Goal: Task Accomplishment & Management: Use online tool/utility

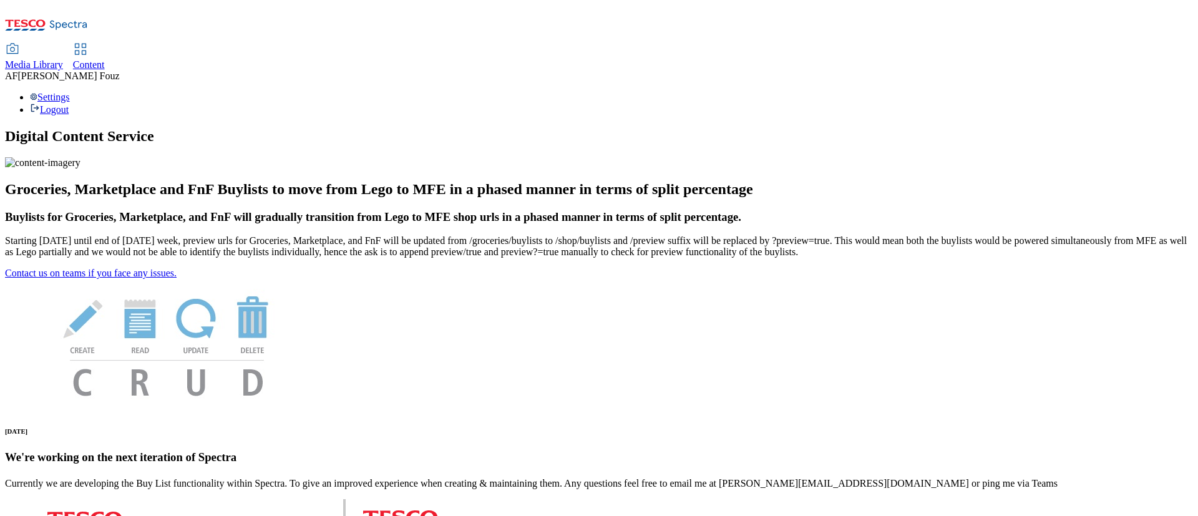
click at [105, 44] on link "Content" at bounding box center [89, 57] width 32 height 26
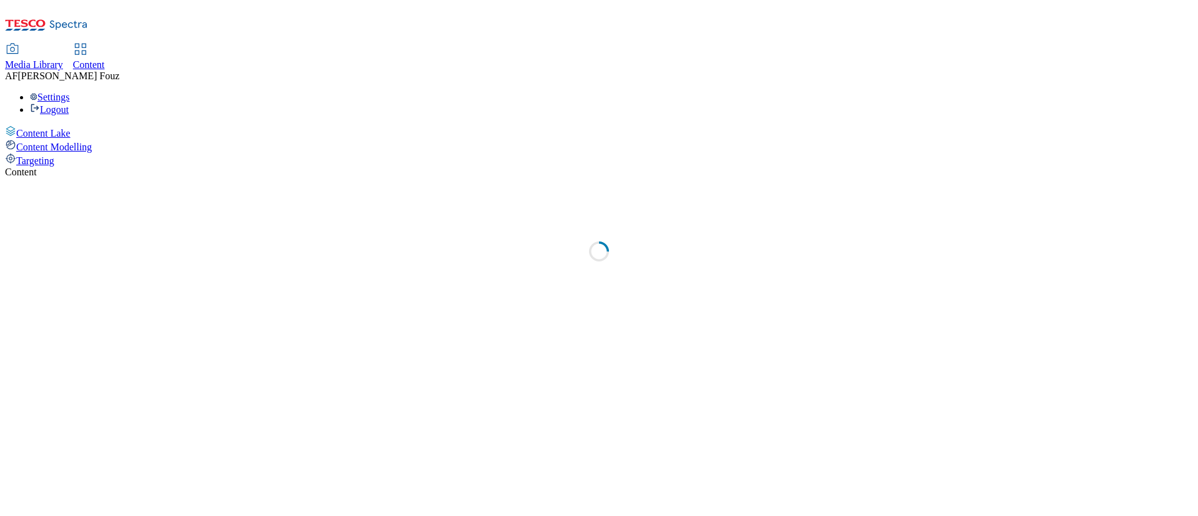
select select "ghs-uk"
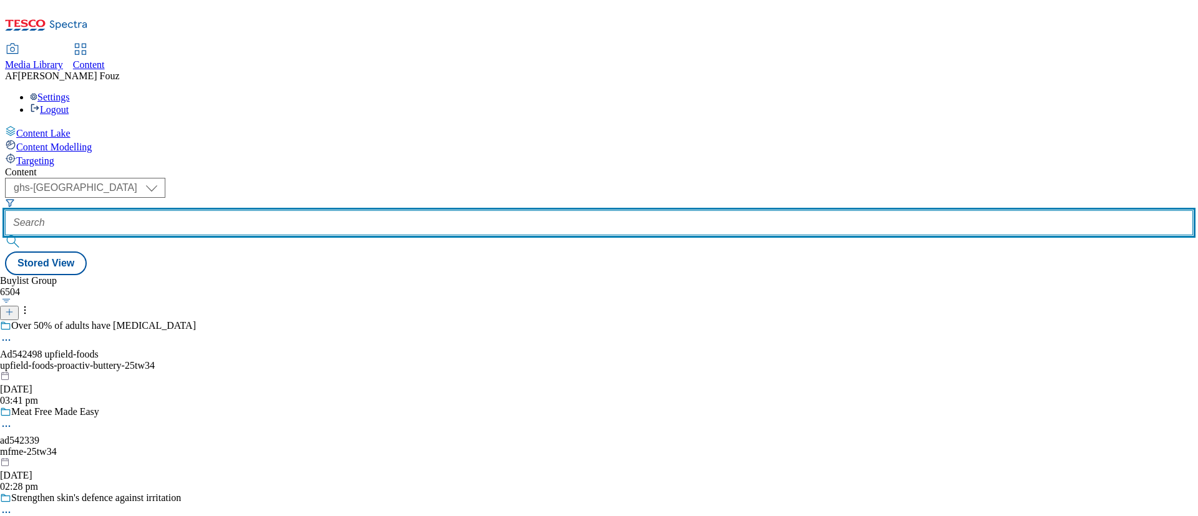
click at [320, 210] on input "text" at bounding box center [599, 222] width 1188 height 25
click at [322, 210] on input "text" at bounding box center [599, 222] width 1188 height 25
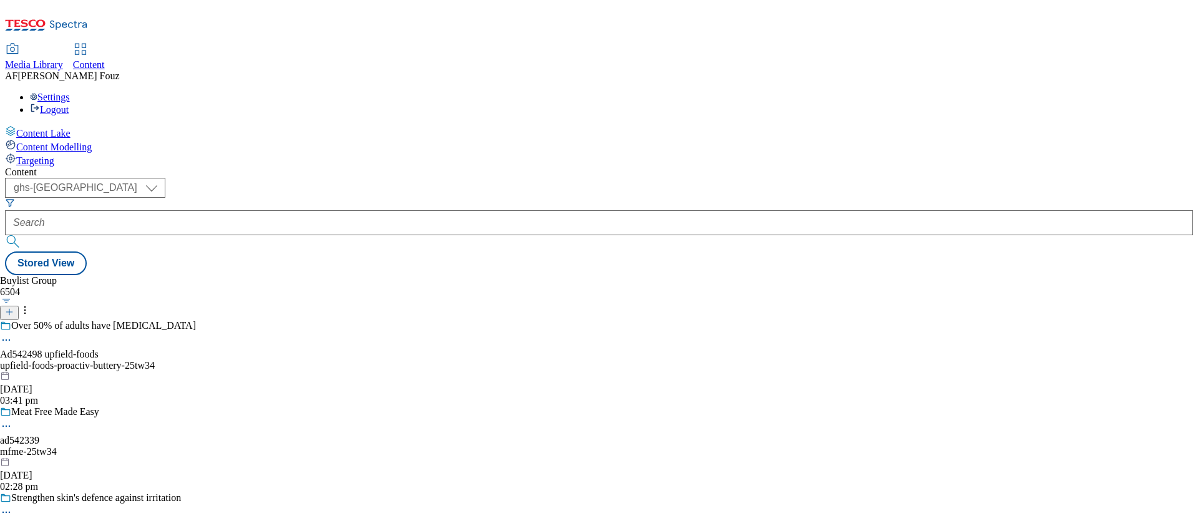
click at [750, 275] on div "Buylist Group 6504 Over 50% of adults have high cholesterol Ad542498 upfield-fo…" at bounding box center [599, 275] width 1188 height 0
click at [14, 308] on icon at bounding box center [9, 312] width 9 height 9
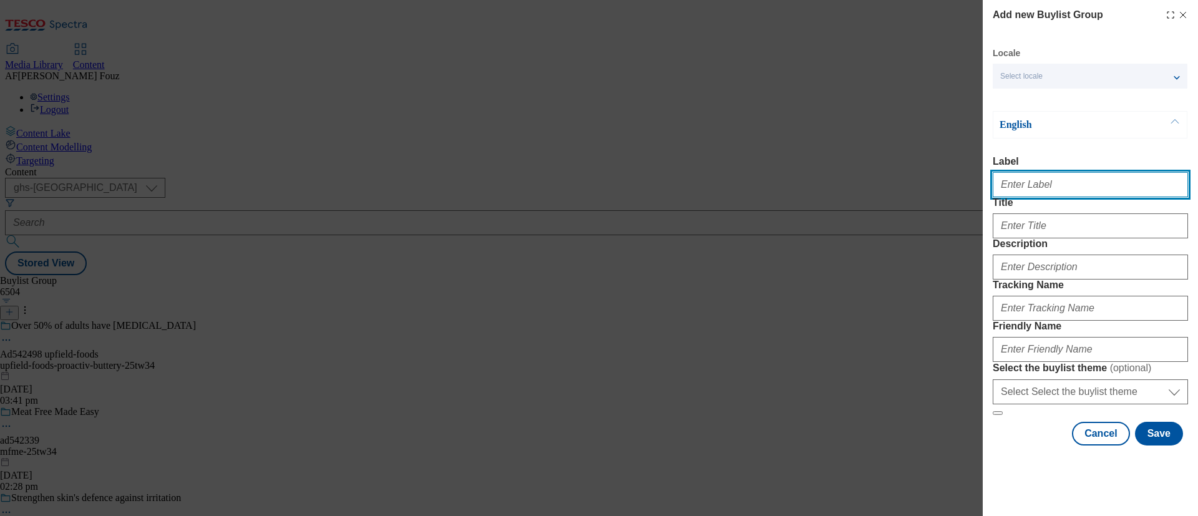
click at [1057, 197] on input "Label" at bounding box center [1090, 184] width 195 height 25
paste input "TUK013120"
type input "TUK013120"
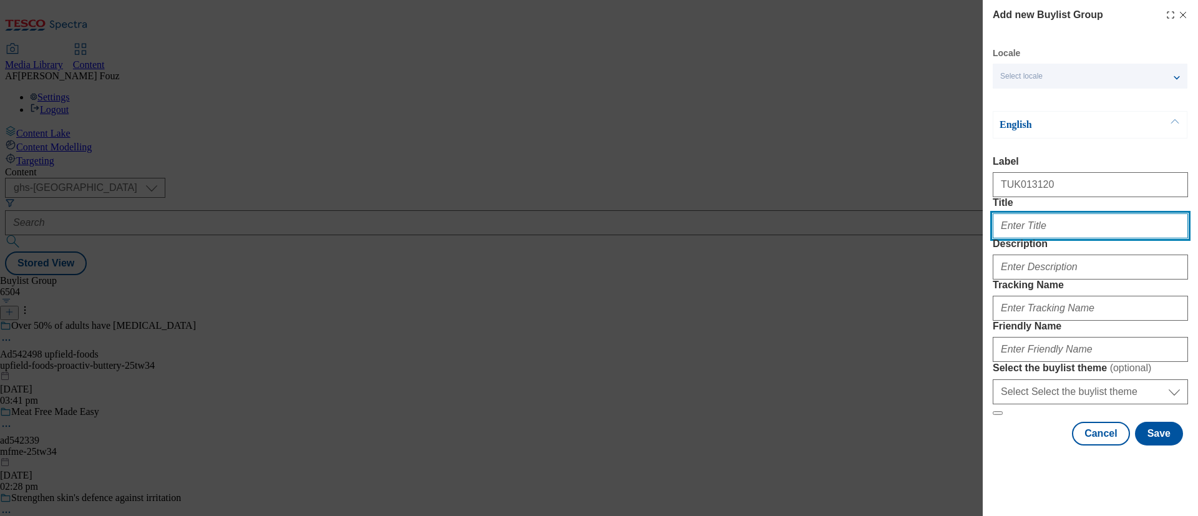
click at [1025, 238] on input "Title" at bounding box center [1090, 225] width 195 height 25
paste input "Real Fruit in Every Drop"
type input "Real Fruit in Every Drop"
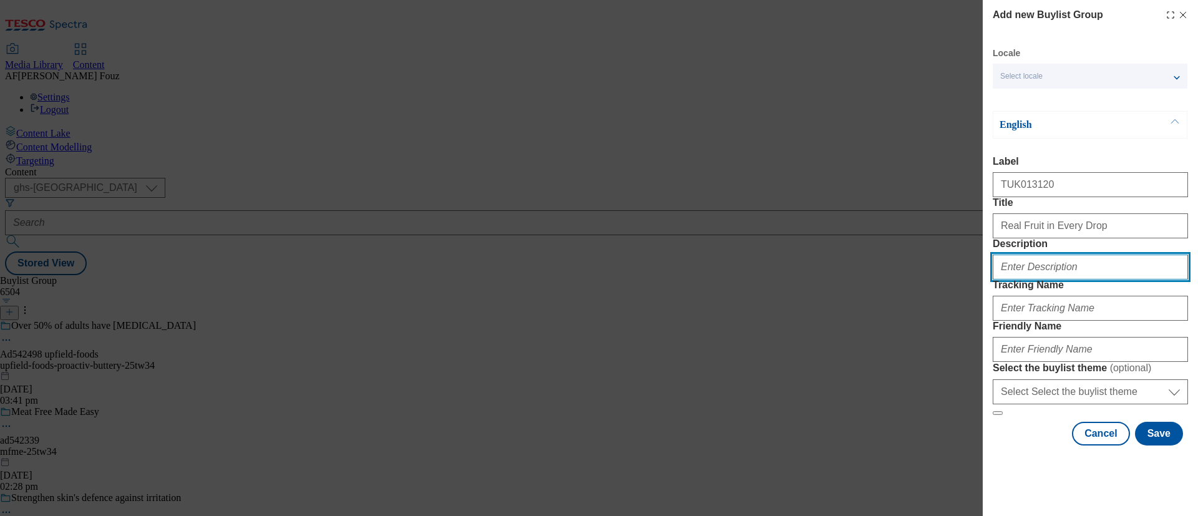
click at [1033, 280] on input "Description" at bounding box center [1090, 267] width 195 height 25
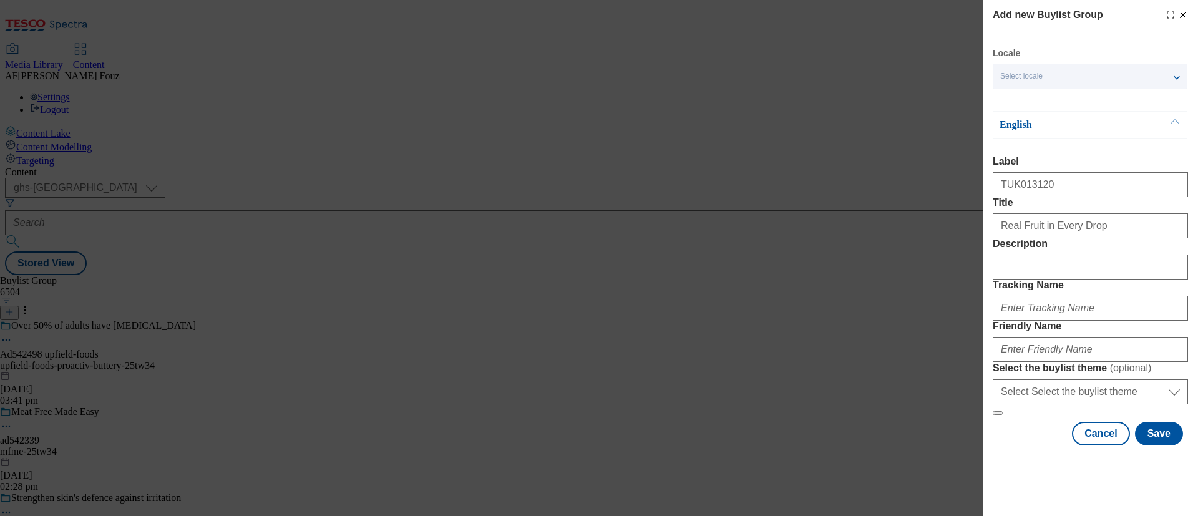
click at [1093, 398] on form "Label TUK013120 Title Real Fruit in Every Drop Description Tracking Name Friend…" at bounding box center [1090, 286] width 195 height 260
click at [1021, 183] on input "TUK013120" at bounding box center [1090, 184] width 195 height 25
click at [1043, 321] on input "Tracking Name" at bounding box center [1090, 308] width 195 height 25
paste input "TUK013120"
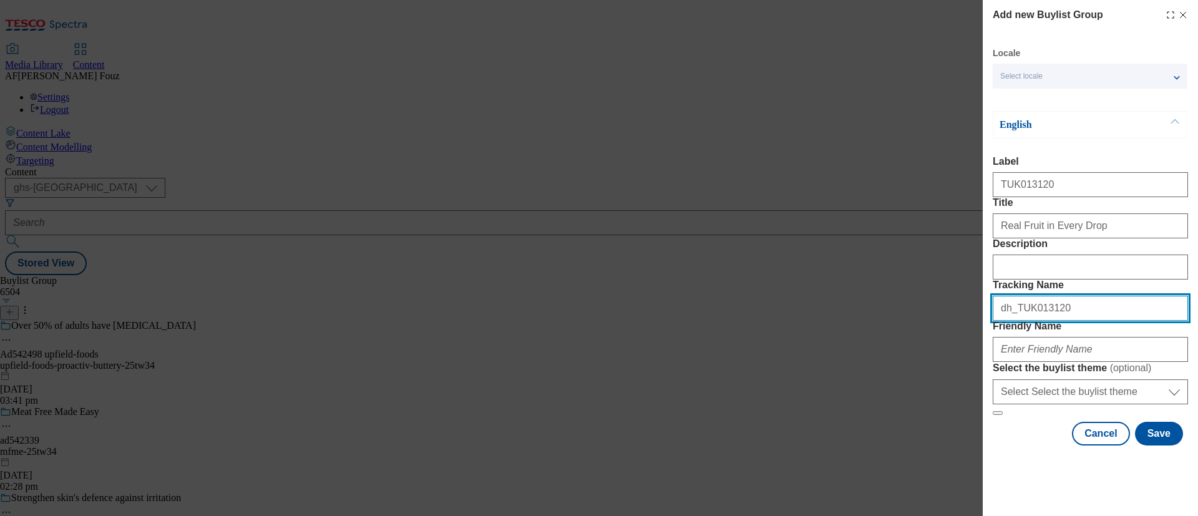
scroll to position [81, 0]
type input "dh_TUK013120"
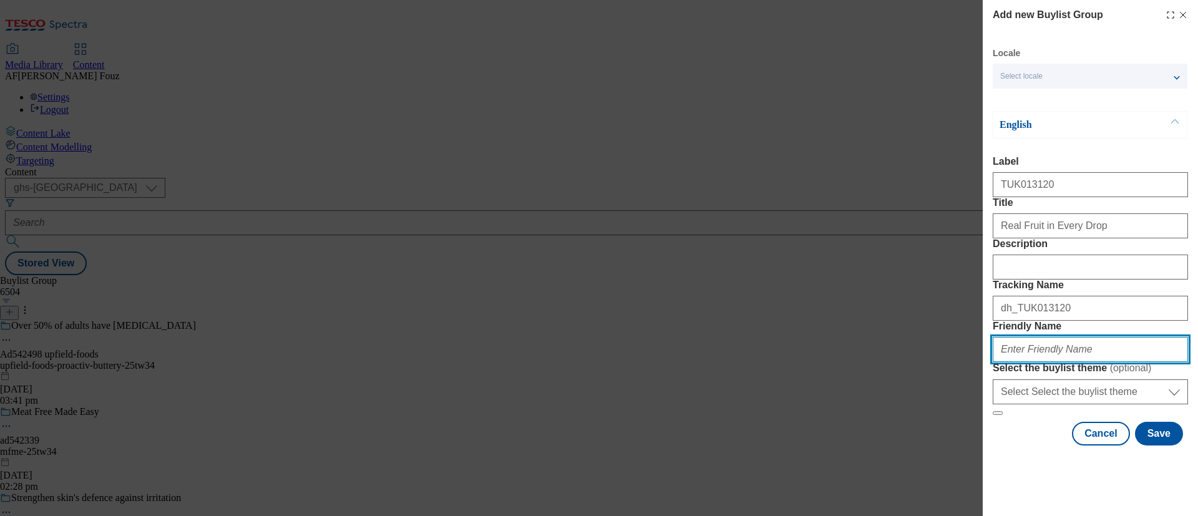
click at [1065, 361] on input "Friendly Name" at bounding box center [1090, 349] width 195 height 25
type input "britvic-robinsons-25tw37"
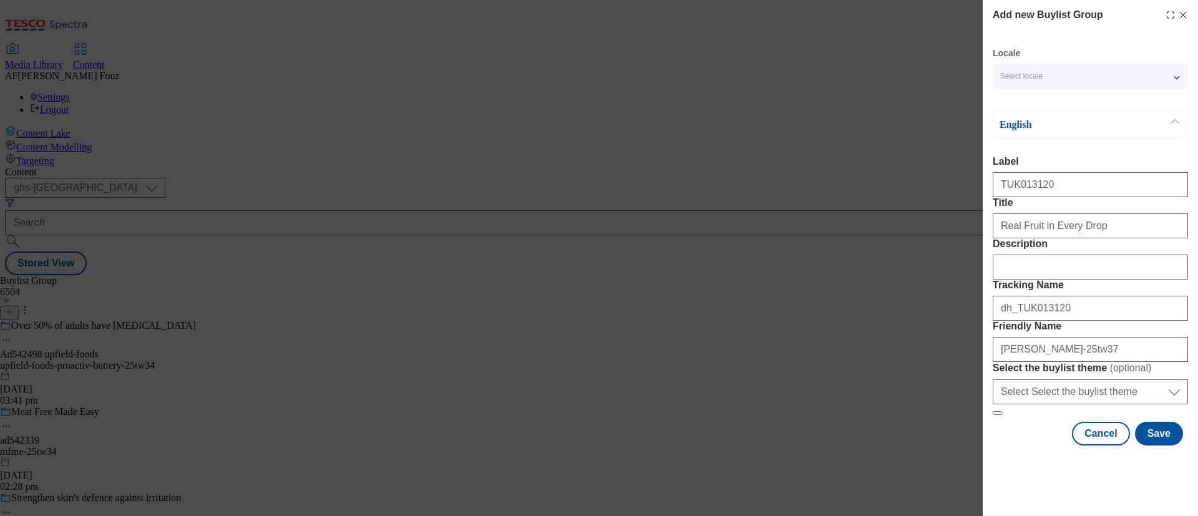
click at [1148, 280] on label "Tracking Name" at bounding box center [1090, 285] width 195 height 11
click at [1148, 296] on input "dh_TUK013120" at bounding box center [1090, 308] width 195 height 25
click at [1148, 446] on button "Save" at bounding box center [1159, 434] width 48 height 24
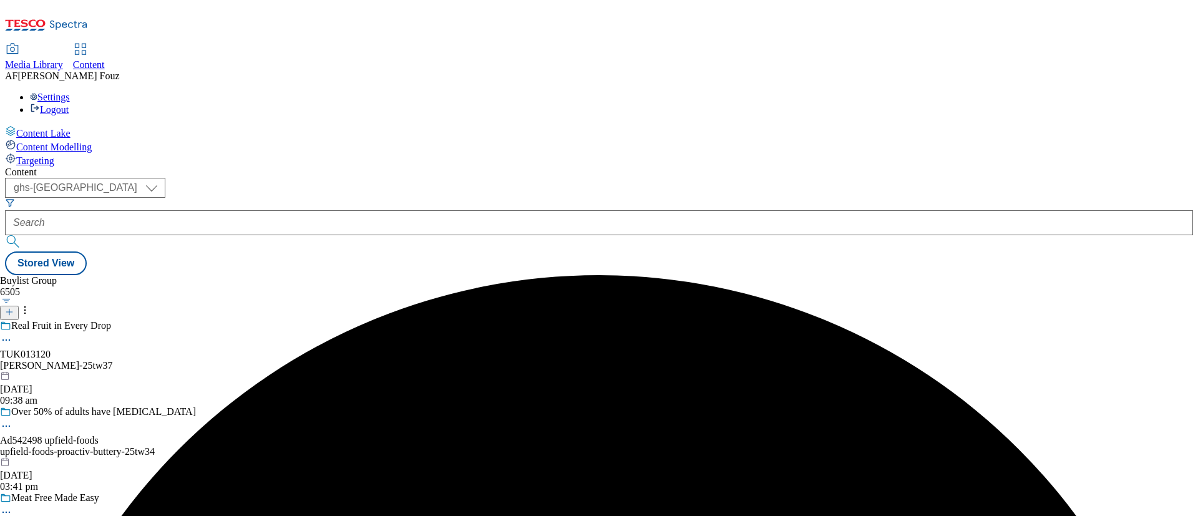
click at [200, 320] on div "Real Fruit in Every Drop TUK013120 britvic-robinsons-25tw37 13 Oct 2025 09:38 am" at bounding box center [100, 363] width 200 height 86
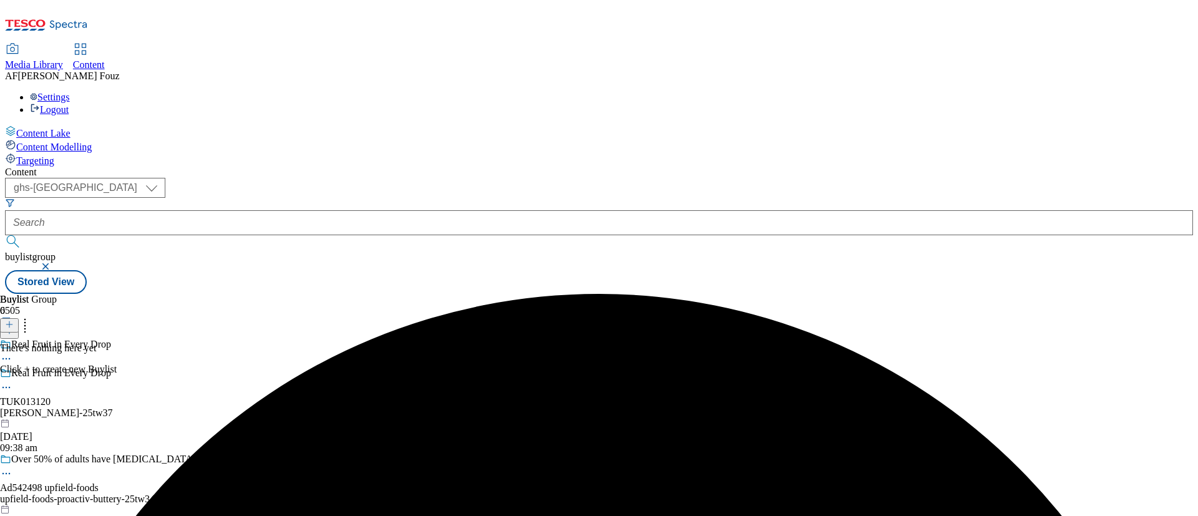
click at [19, 318] on button at bounding box center [9, 325] width 19 height 14
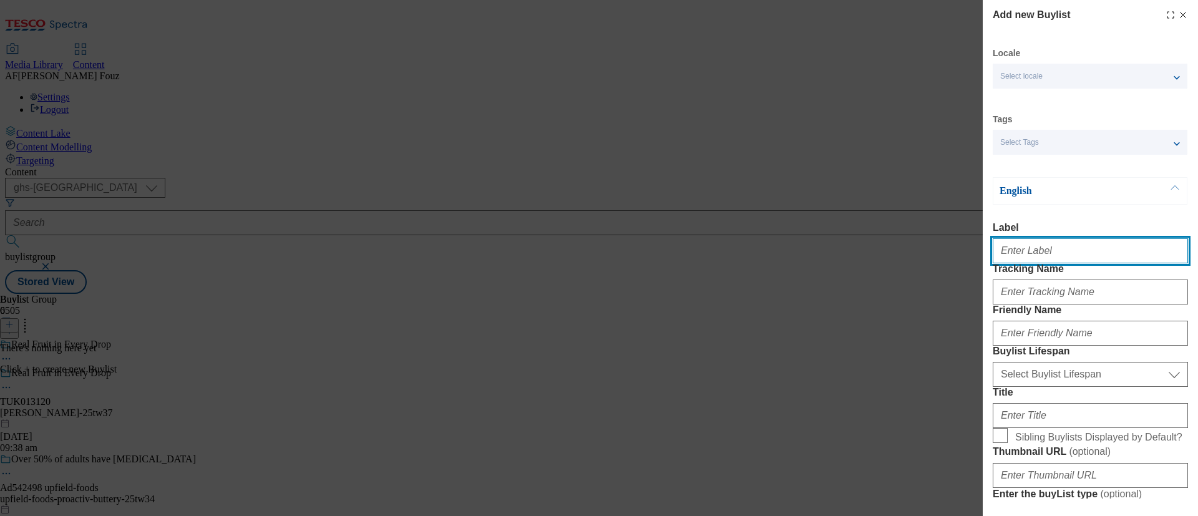
click at [1027, 260] on input "Label" at bounding box center [1090, 250] width 195 height 25
paste input "TUK013120"
type input "TUK013120"
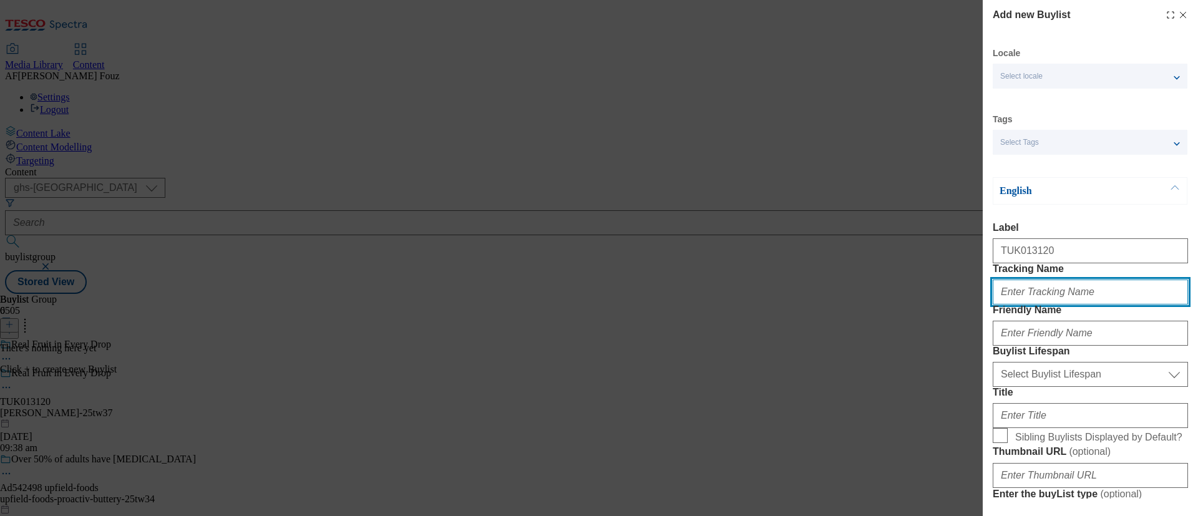
click at [1060, 305] on input "Tracking Name" at bounding box center [1090, 292] width 195 height 25
paste input "TUK013120"
type input "dh_TUK013120"
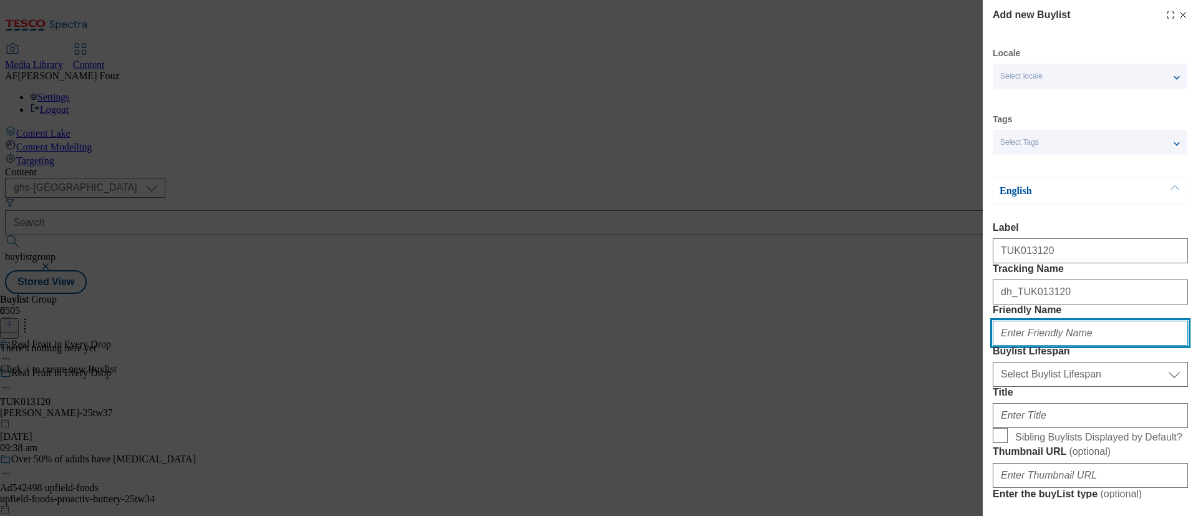
click at [1011, 346] on input "Friendly Name" at bounding box center [1090, 333] width 195 height 25
type input "r"
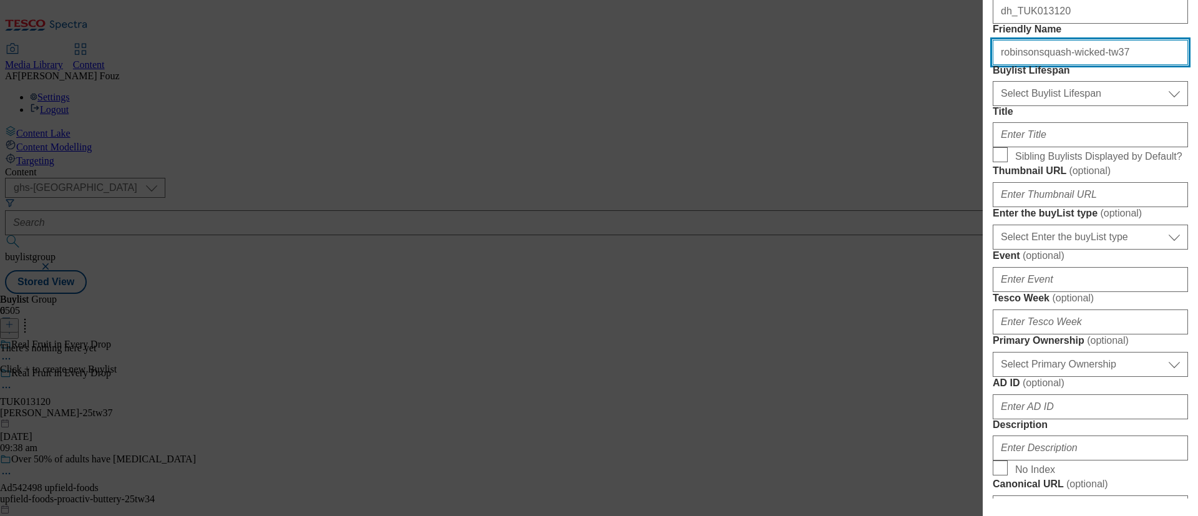
type input "robinsonsquash-wicked-tw37"
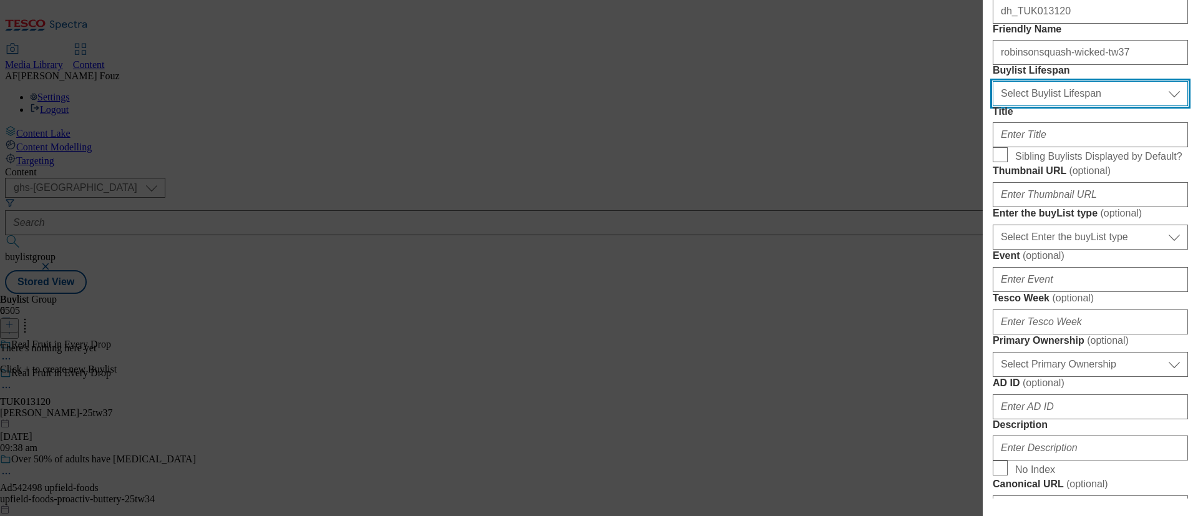
click at [1058, 106] on select "Select Buylist Lifespan evergreen seasonal tactical" at bounding box center [1090, 93] width 195 height 25
select select "tactical"
click at [993, 106] on select "Select Buylist Lifespan evergreen seasonal tactical" at bounding box center [1090, 93] width 195 height 25
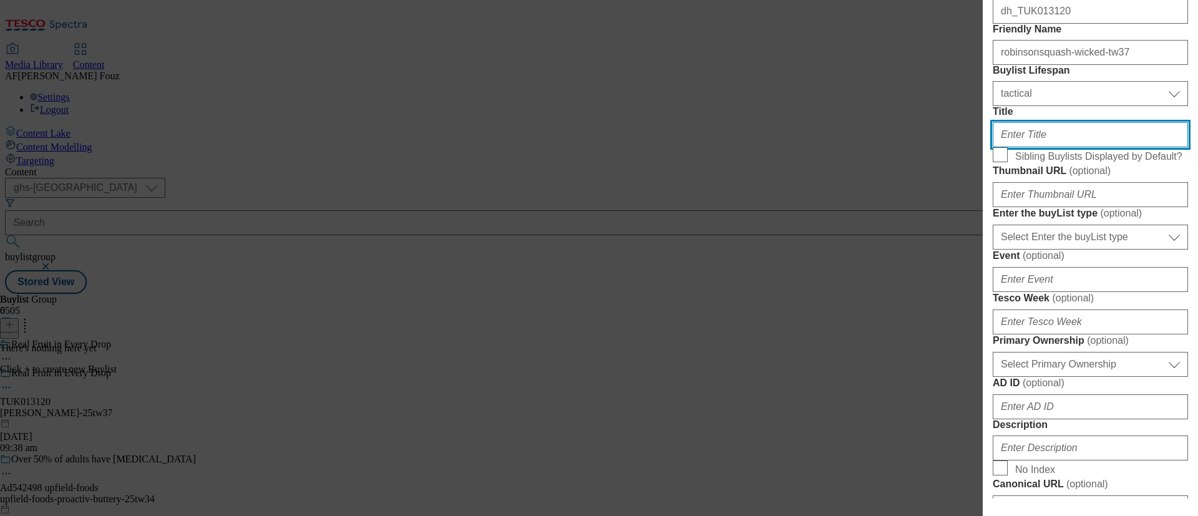
click at [1043, 147] on input "Title" at bounding box center [1090, 134] width 195 height 25
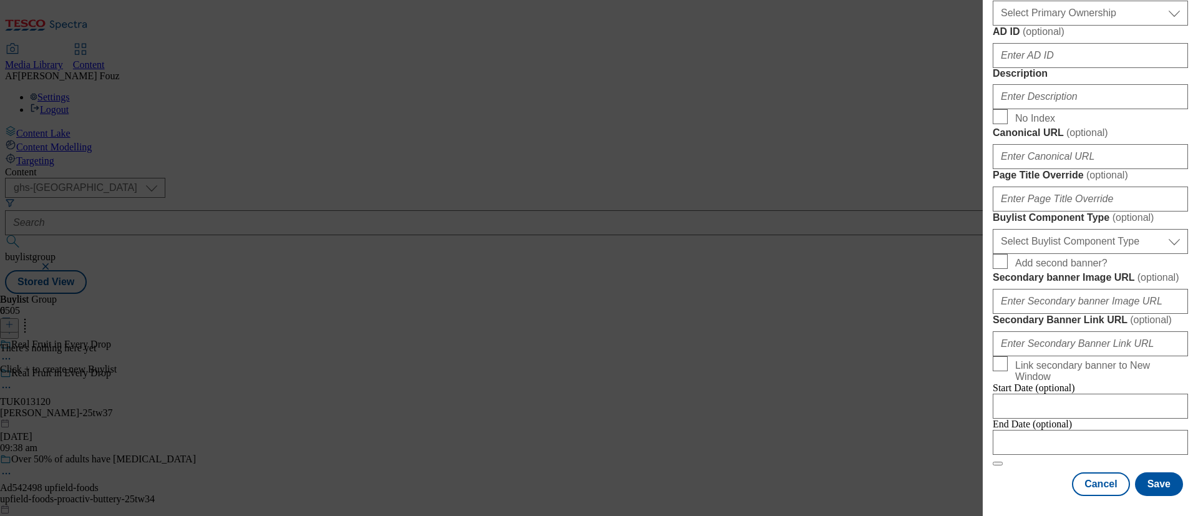
scroll to position [1100, 0]
click at [1066, 430] on input "Modal" at bounding box center [1090, 442] width 195 height 25
select select "2025"
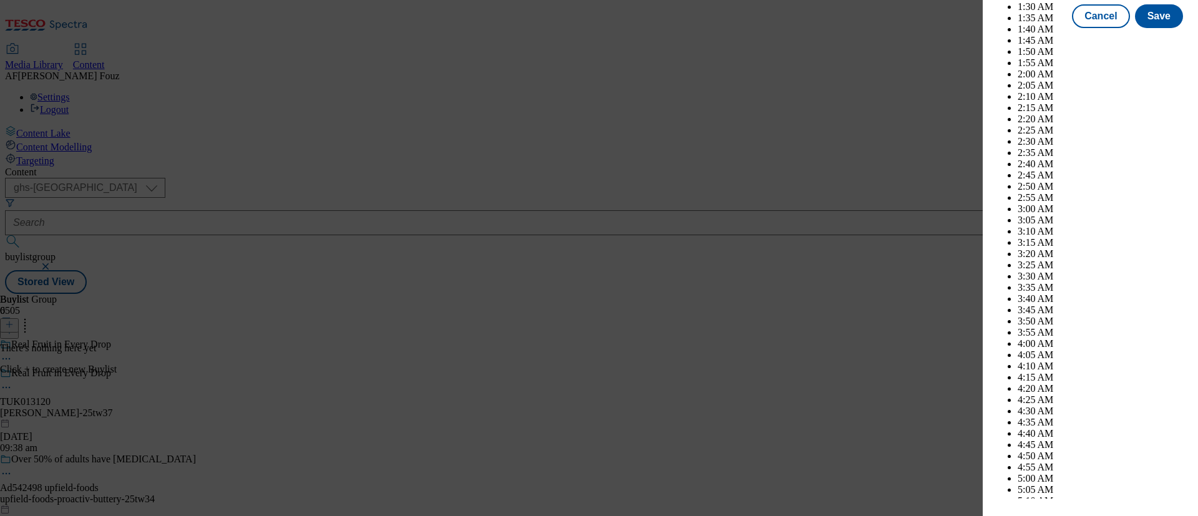
scroll to position [2642, 0]
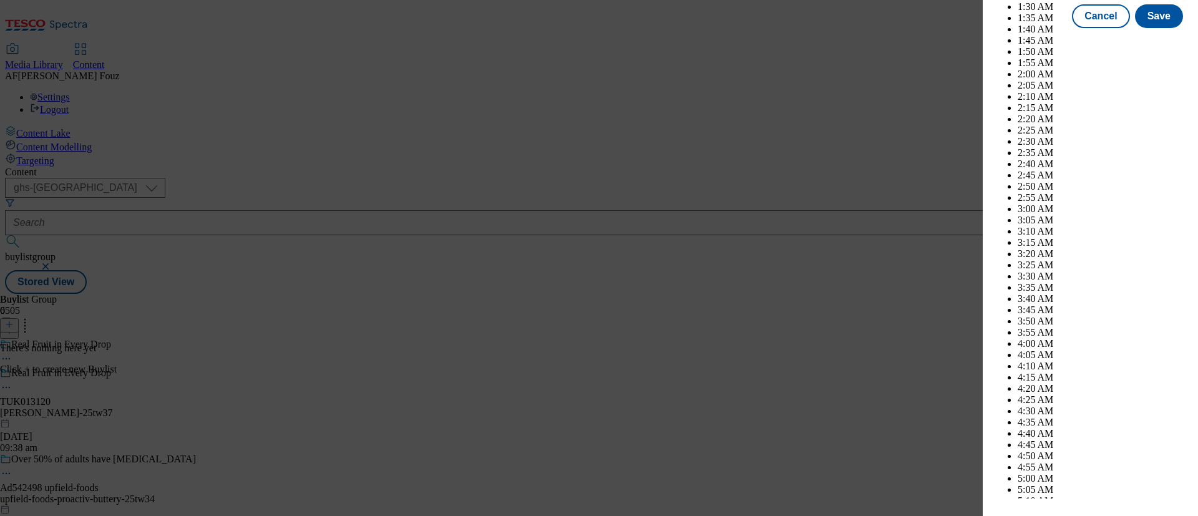
select select "December"
click at [1010, 39] on div "Cancel Save" at bounding box center [1090, 28] width 195 height 24
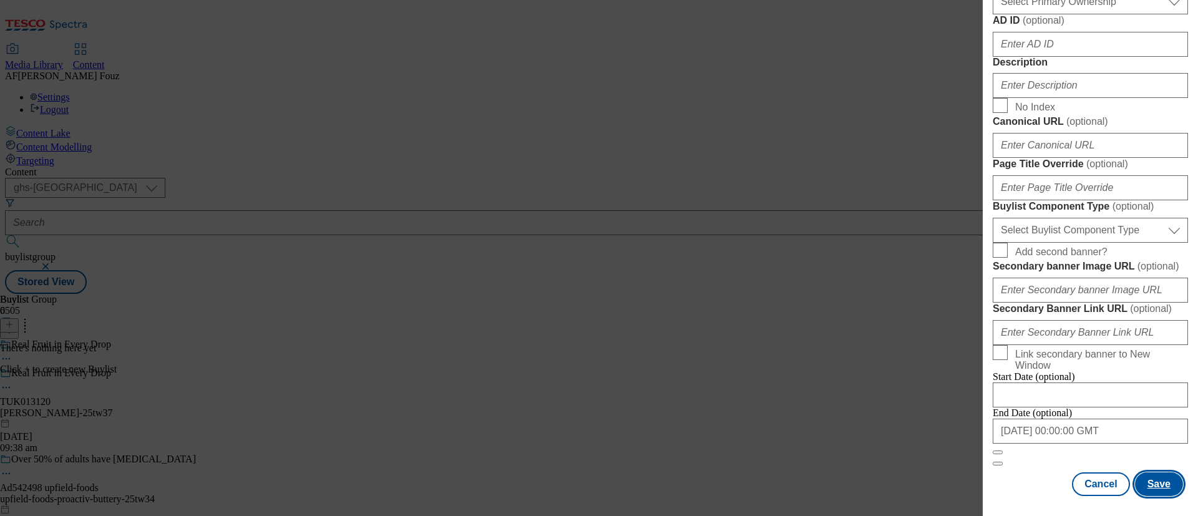
click at [1156, 472] on button "Save" at bounding box center [1159, 484] width 48 height 24
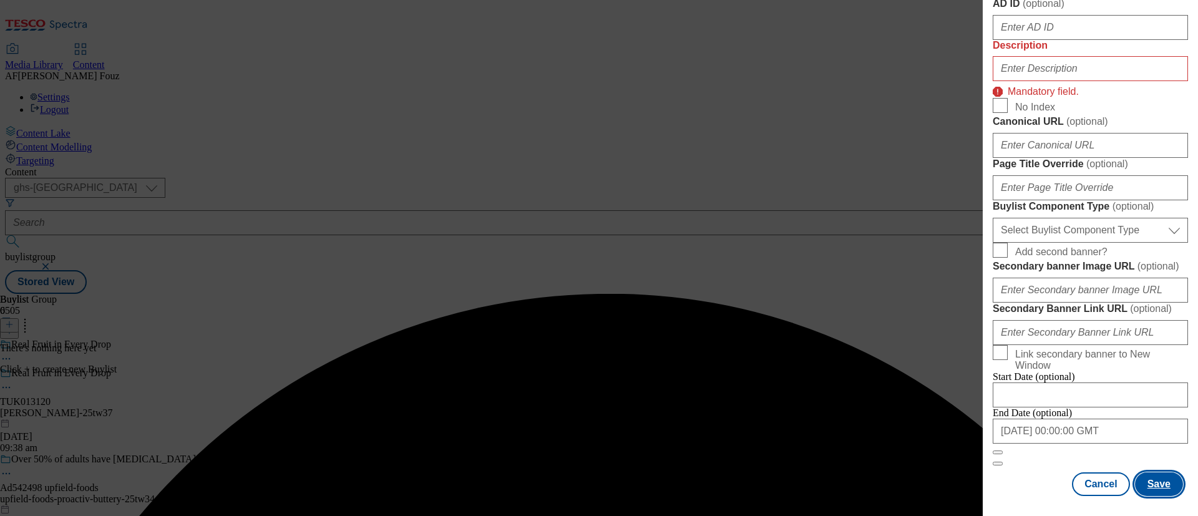
scroll to position [835, 0]
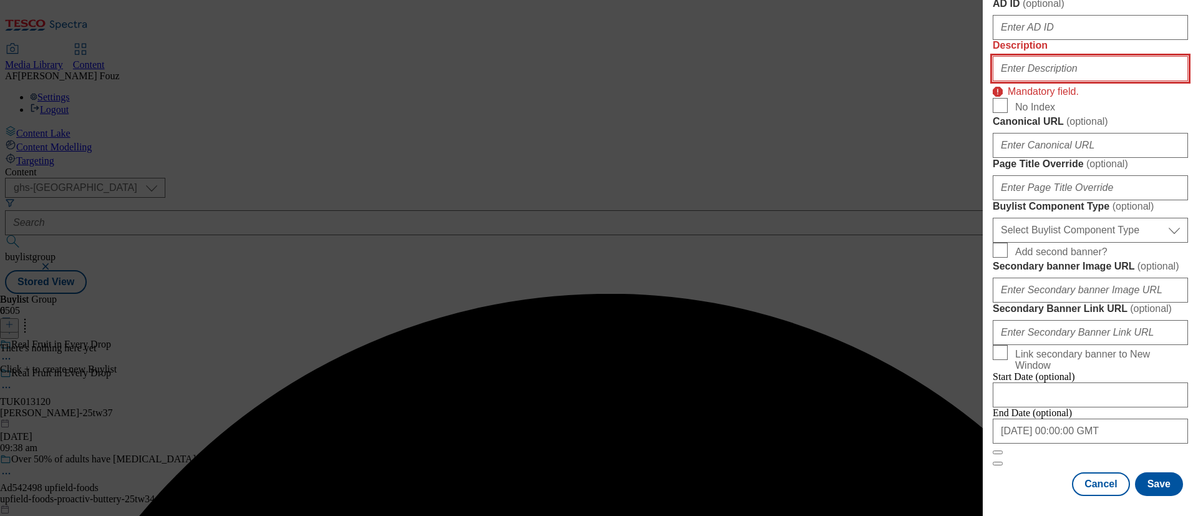
click at [1040, 81] on input "Description" at bounding box center [1090, 68] width 195 height 25
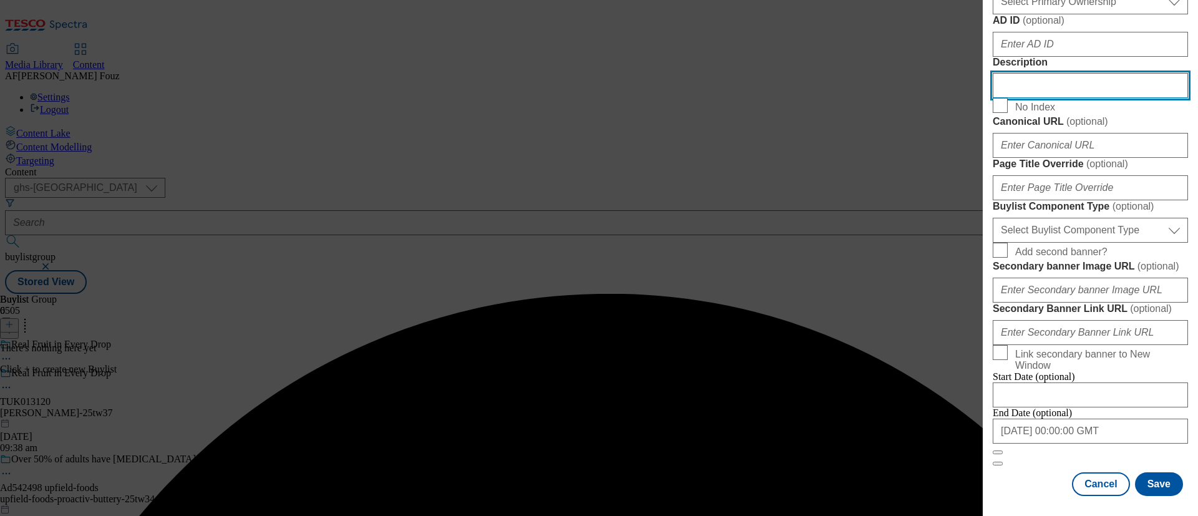
scroll to position [1100, 0]
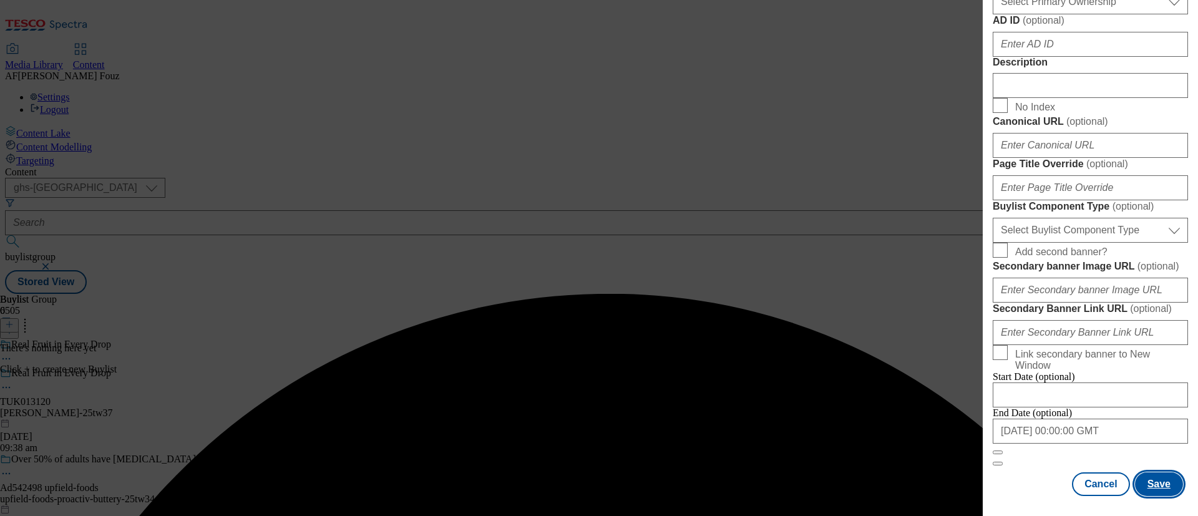
click at [1145, 472] on button "Save" at bounding box center [1159, 484] width 48 height 24
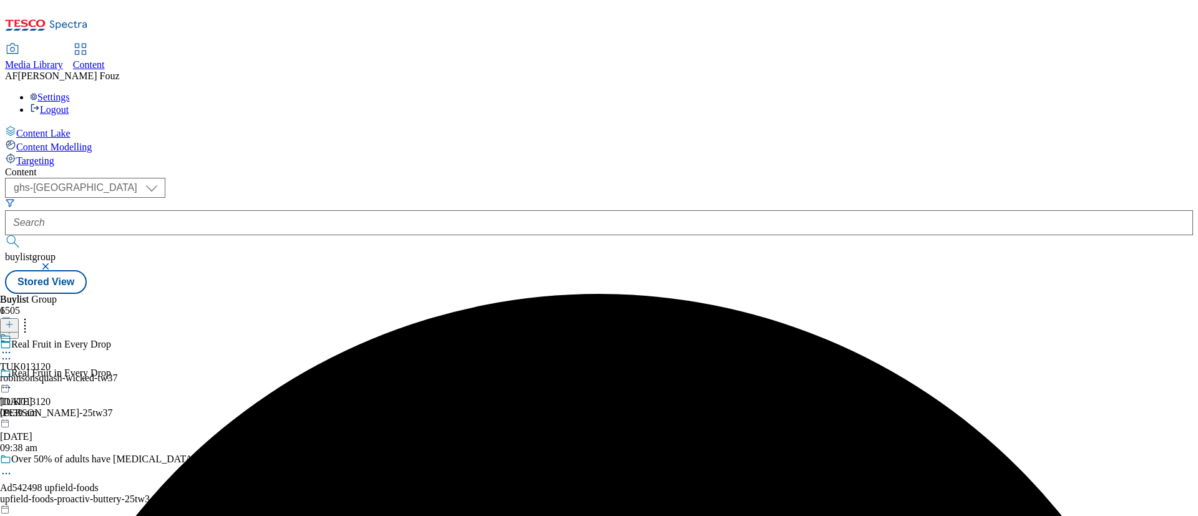
click at [117, 373] on div "robinsonsquash-wicked-tw37" at bounding box center [58, 378] width 117 height 11
click at [19, 318] on button at bounding box center [9, 325] width 19 height 14
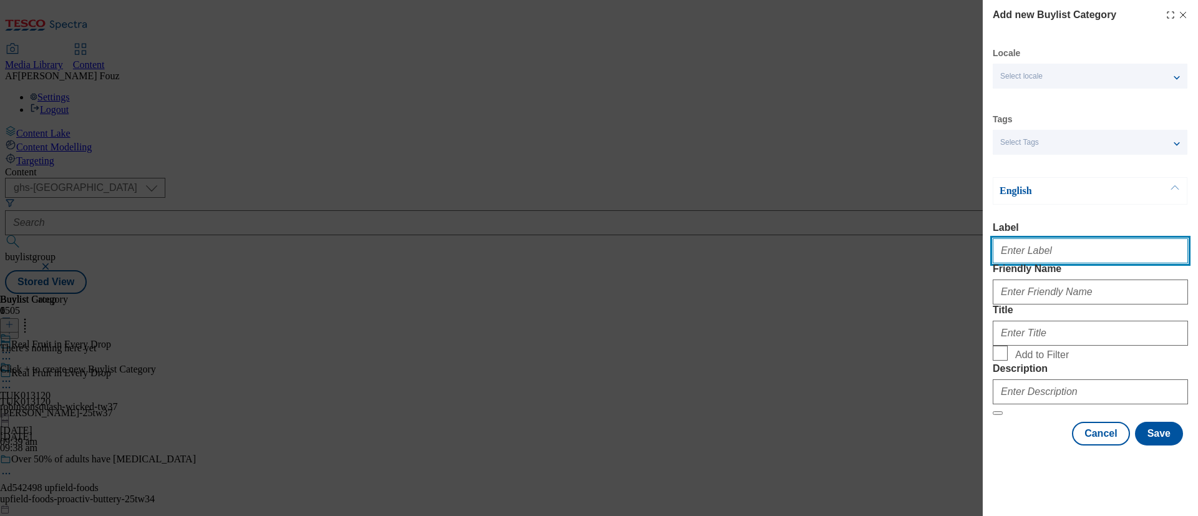
click at [1038, 258] on input "Label" at bounding box center [1090, 250] width 195 height 25
paste input "Fruit Shoot Robinsons Elphaba Drink 8x200ml"
type input "Fruit Shoot Robinsons Elphaba Drink 8x200ml"
click at [1038, 259] on input "Fruit Shoot Robinsons Elphaba Drink 8x200ml" at bounding box center [1090, 250] width 195 height 25
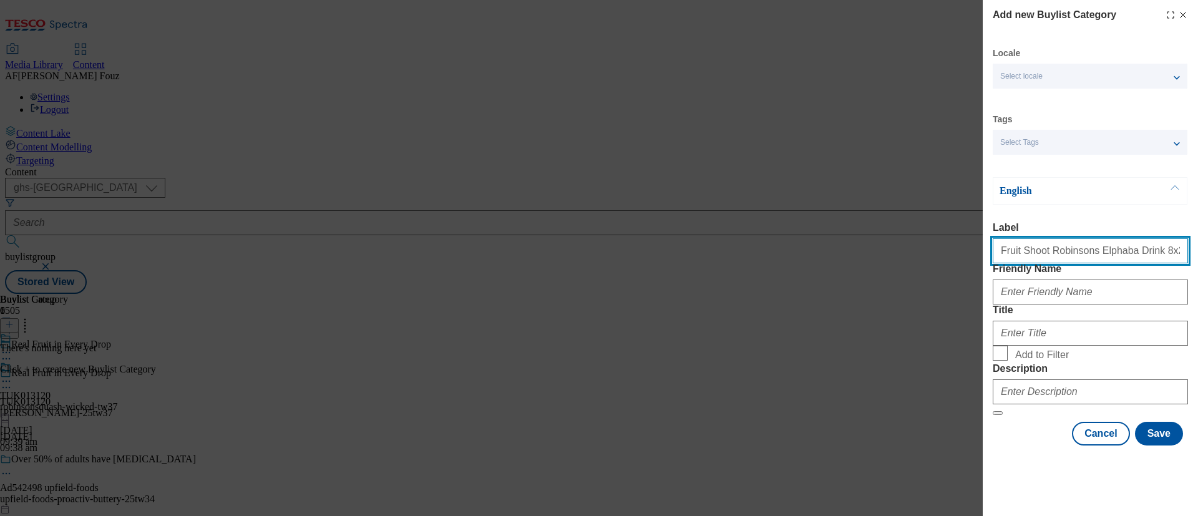
click at [1038, 259] on input "Fruit Shoot Robinsons Elphaba Drink 8x200ml" at bounding box center [1090, 250] width 195 height 25
click at [1033, 260] on input "Label" at bounding box center [1090, 250] width 195 height 25
paste input "TUK013120"
type input "TUK013120"
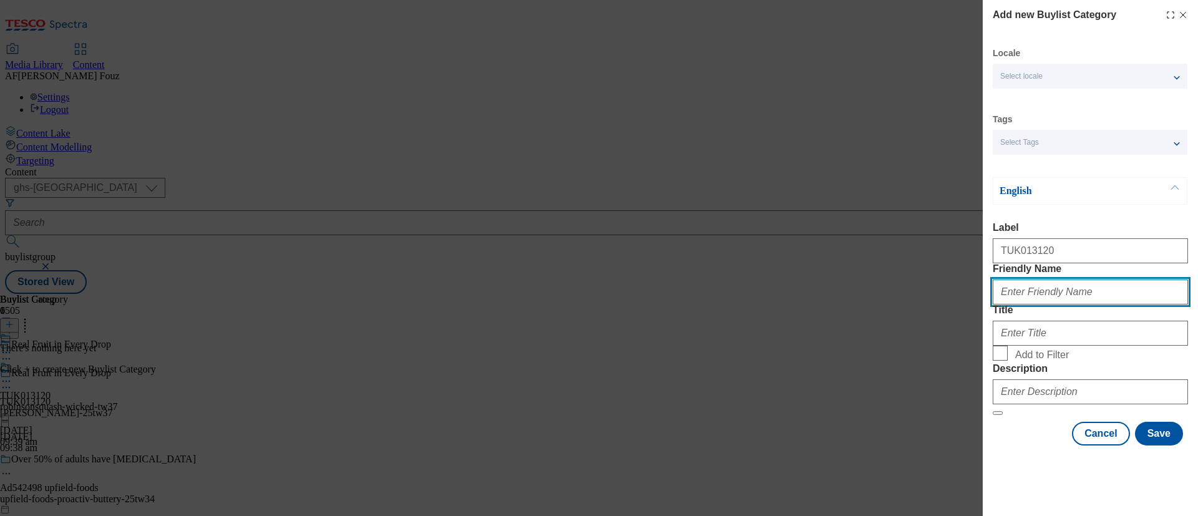
click at [1076, 305] on input "Friendly Name" at bounding box center [1090, 292] width 195 height 25
type input "wicked"
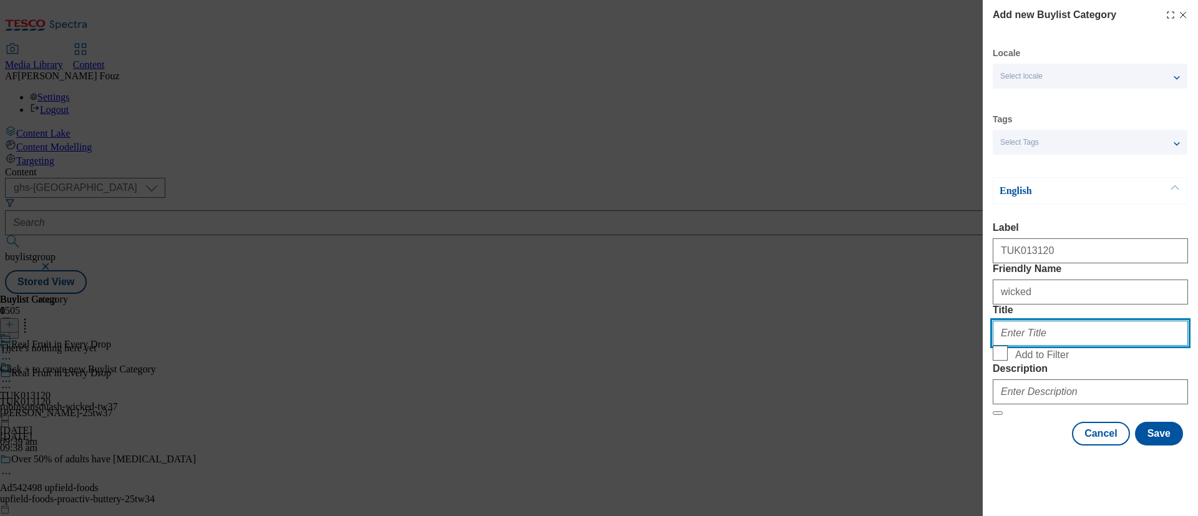
click at [1047, 346] on input "Title" at bounding box center [1090, 333] width 195 height 25
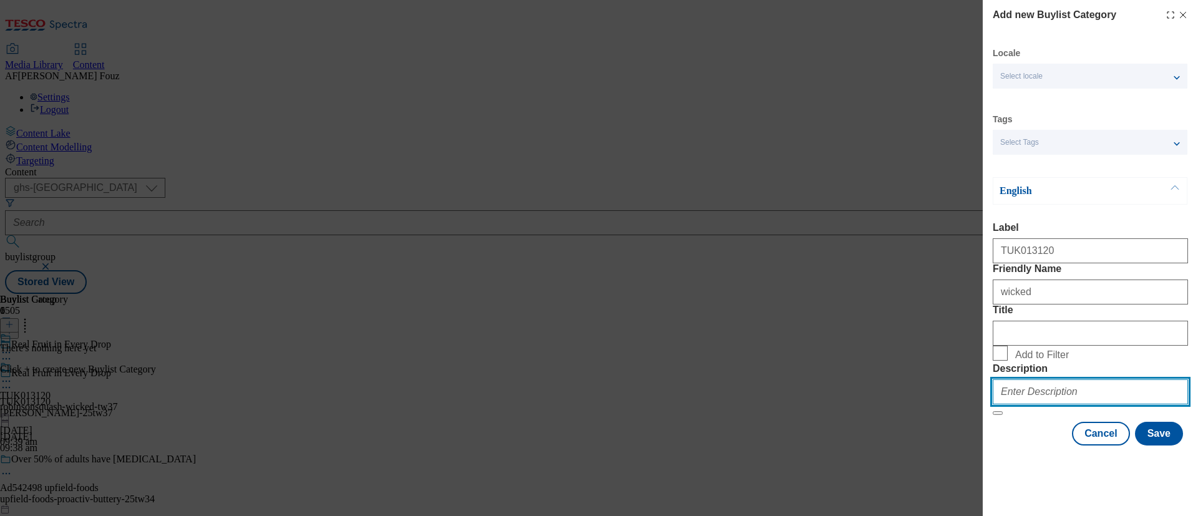
click at [1073, 404] on input "Description" at bounding box center [1090, 391] width 195 height 25
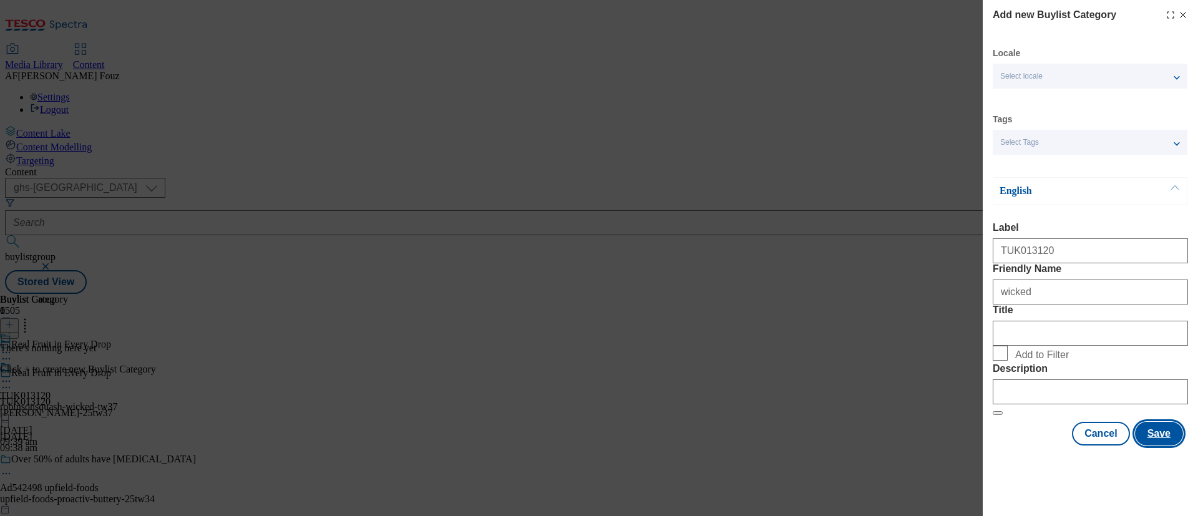
click at [1154, 446] on button "Save" at bounding box center [1159, 434] width 48 height 24
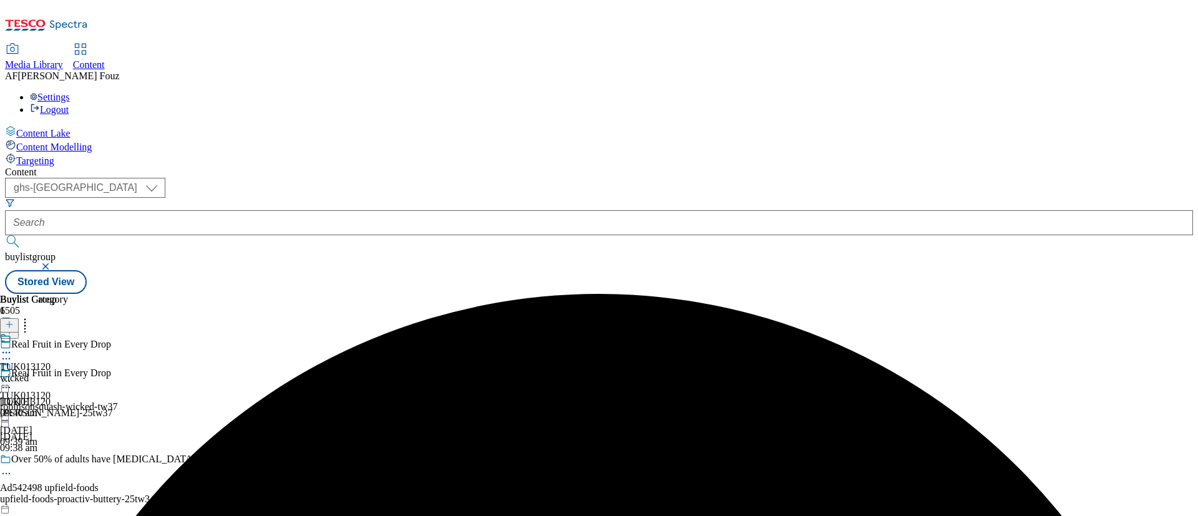
click at [68, 373] on div "wicked" at bounding box center [34, 378] width 68 height 11
click at [68, 401] on div "wicked" at bounding box center [34, 406] width 68 height 11
click at [14, 320] on icon at bounding box center [9, 324] width 9 height 9
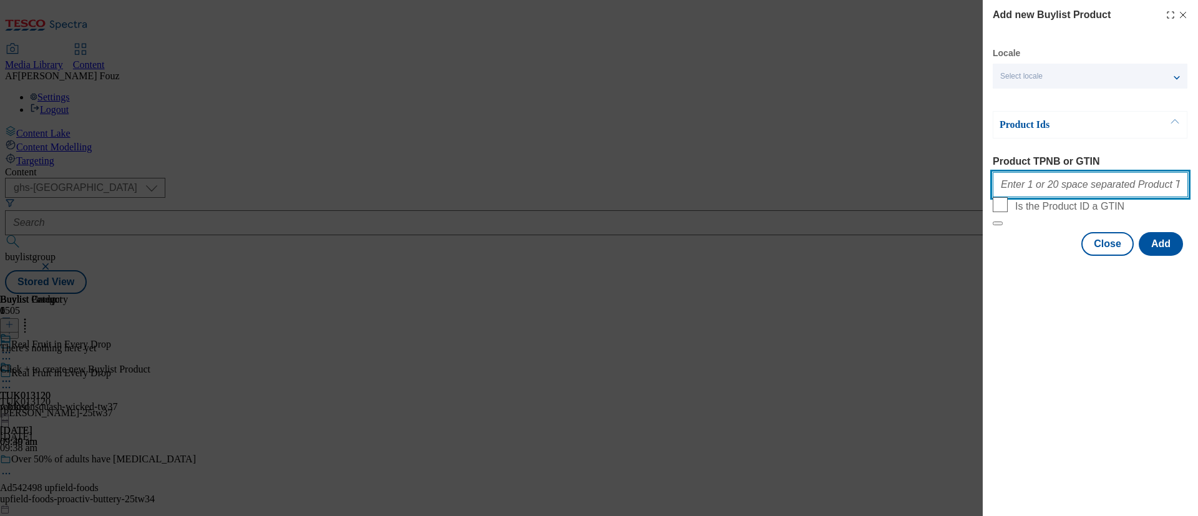
click at [1026, 182] on input "Product TPNB or GTIN" at bounding box center [1090, 184] width 195 height 25
paste input "97407489 97321561 93993358 93947437 92481672"
type input "97407489 97321561 93993358 93947437 92481672"
click at [1170, 256] on button "Add" at bounding box center [1161, 244] width 44 height 24
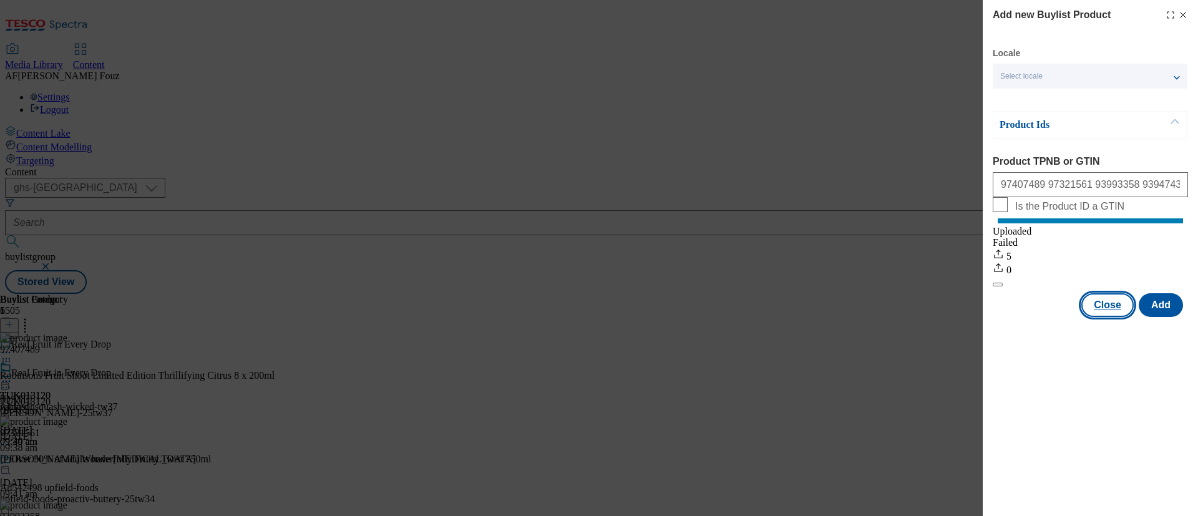
click at [1129, 317] on button "Close" at bounding box center [1108, 305] width 52 height 24
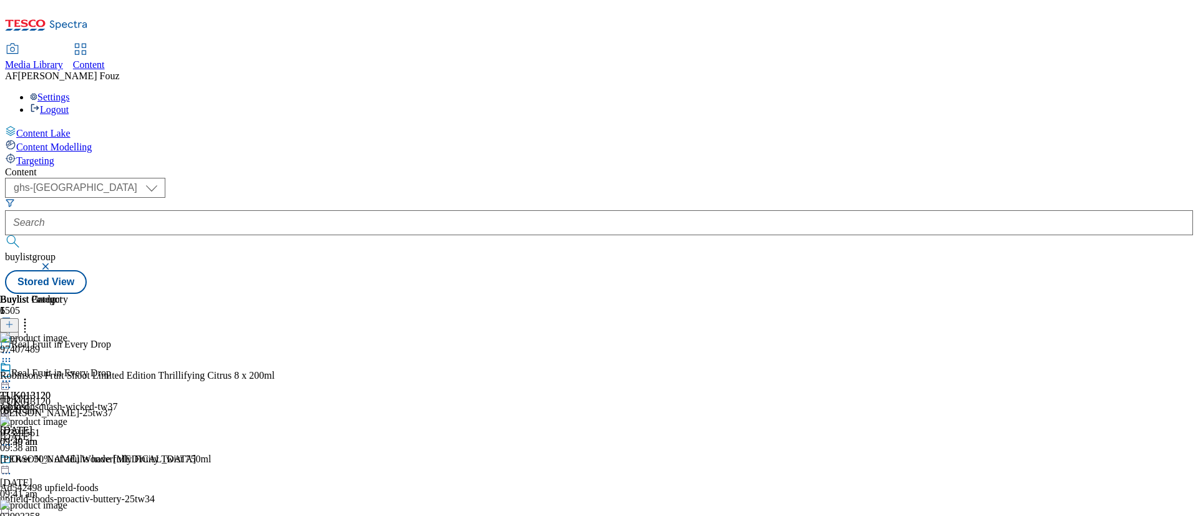
click at [12, 375] on icon at bounding box center [6, 381] width 12 height 12
click at [73, 457] on button "Preview" at bounding box center [49, 464] width 48 height 14
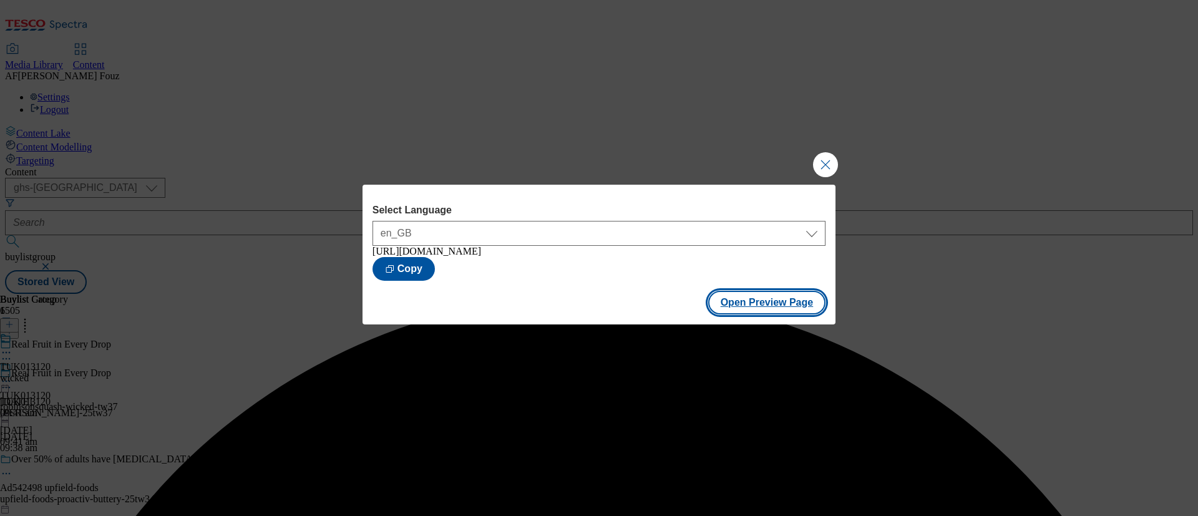
click at [776, 309] on button "Open Preview Page" at bounding box center [767, 303] width 118 height 24
click at [823, 164] on button "Close Modal" at bounding box center [825, 164] width 25 height 25
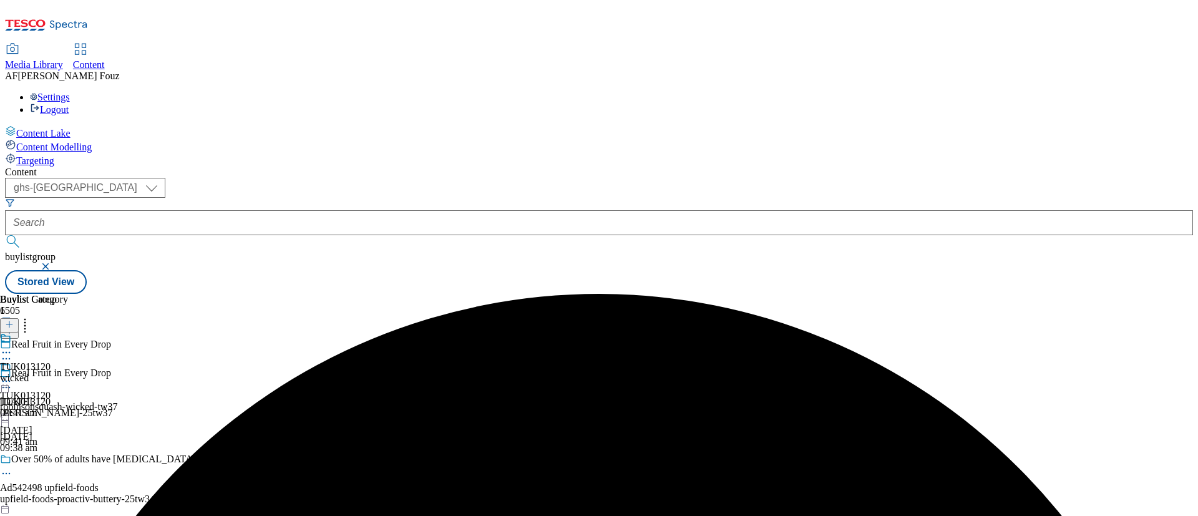
click at [12, 375] on icon at bounding box center [6, 381] width 12 height 12
click at [66, 504] on span "Publish" at bounding box center [52, 508] width 27 height 9
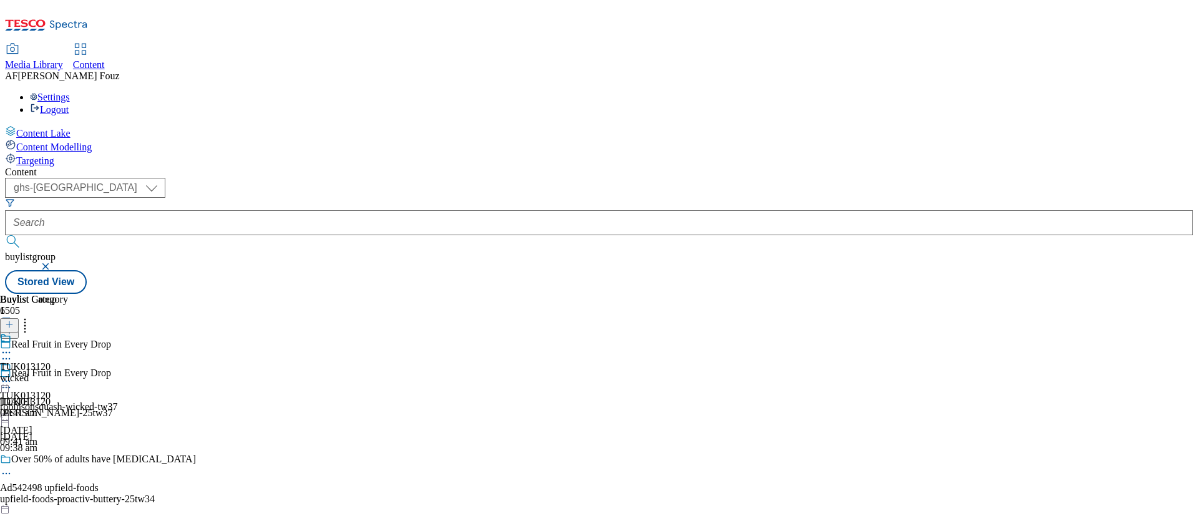
click at [14, 326] on icon at bounding box center [9, 330] width 9 height 9
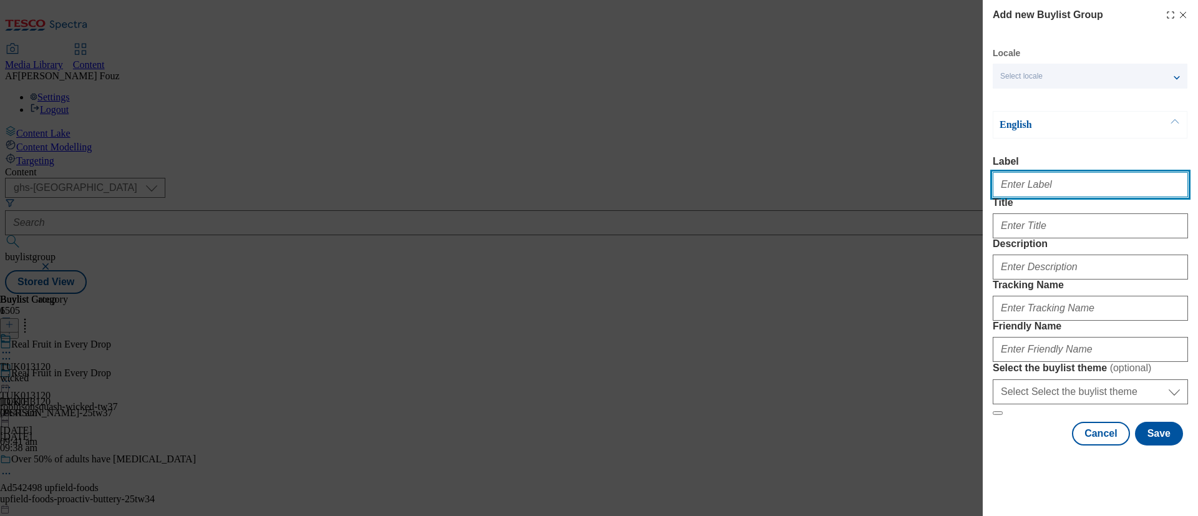
click at [1077, 197] on input "Label" at bounding box center [1090, 184] width 195 height 25
paste input "TUK012814"
type input "TUK012814"
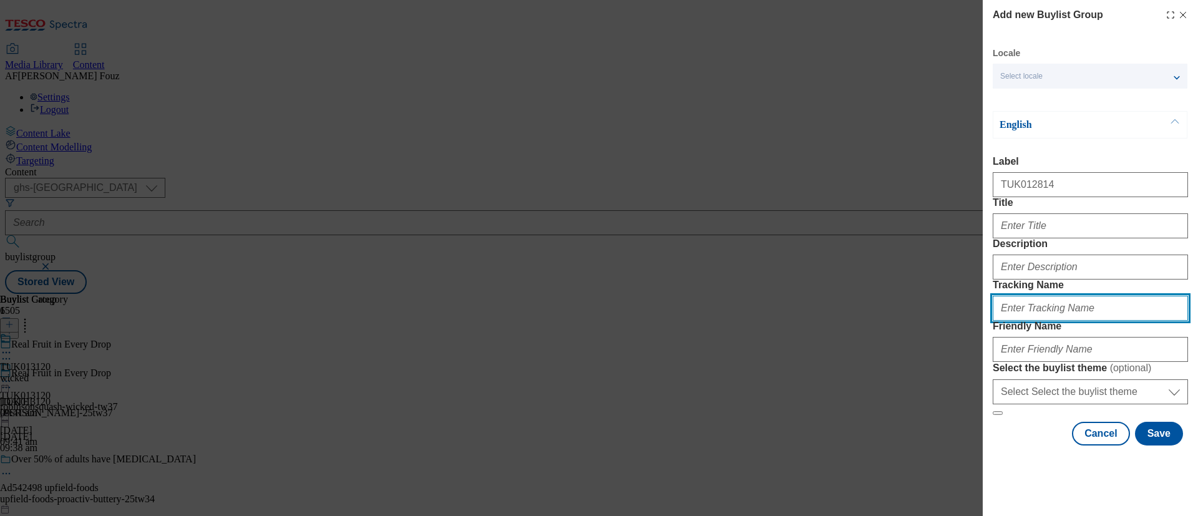
click at [1043, 321] on input "Tracking Name" at bounding box center [1090, 308] width 195 height 25
paste input "TUK012814"
type input "DH_TUK012814"
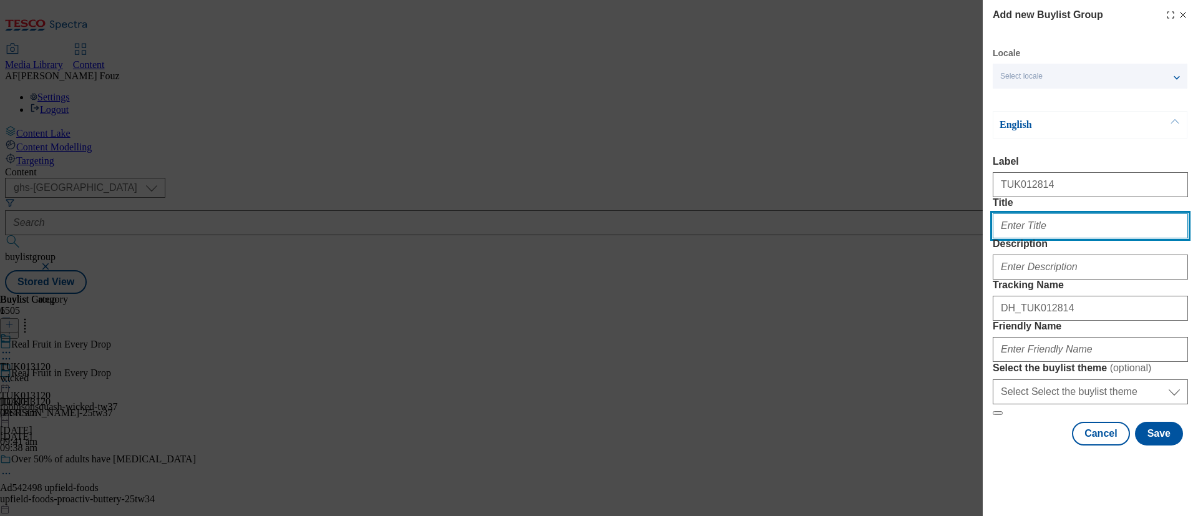
click at [1054, 238] on input "Title" at bounding box center [1090, 225] width 195 height 25
paste input "Slowly. Simply. Sourdough."
type input "Slowly. Simply. Sourdough."
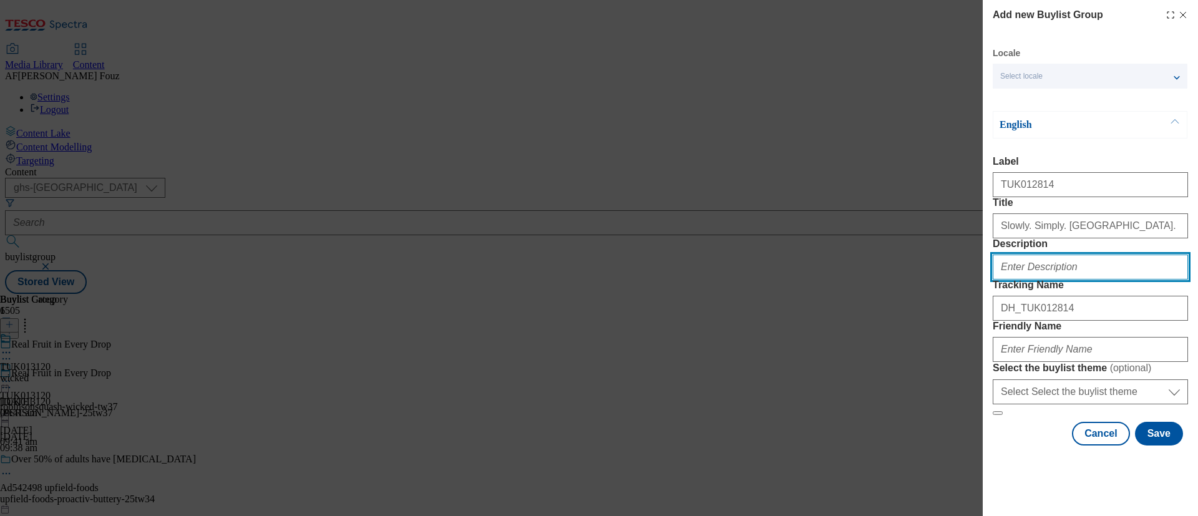
click at [1061, 280] on input "Description" at bounding box center [1090, 267] width 195 height 25
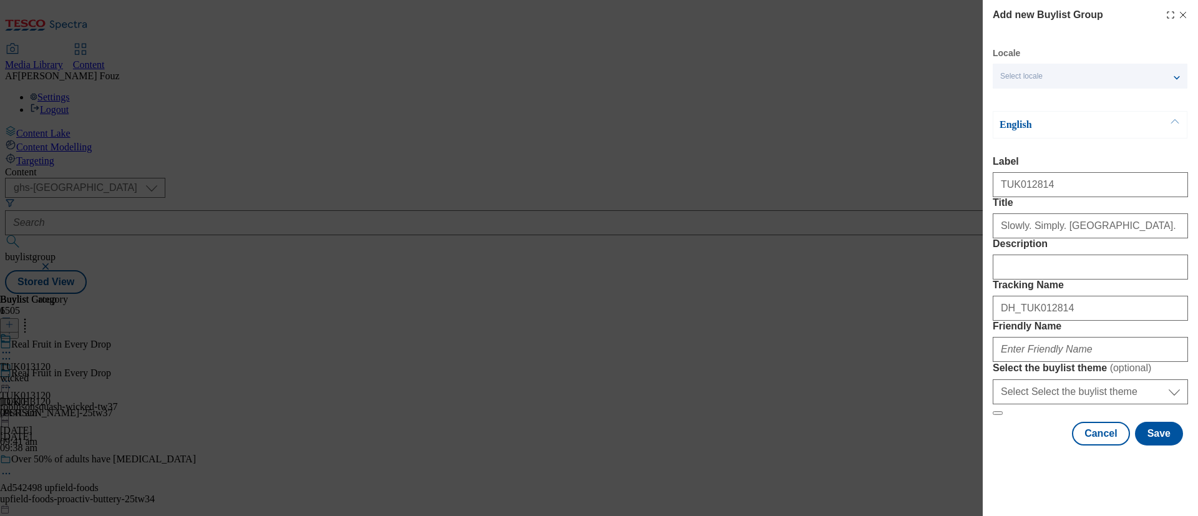
click at [1114, 316] on form "Label TUK012814 Title Slowly. Simply. Sourdough. Description Tracking Name DH_T…" at bounding box center [1090, 286] width 195 height 260
click at [1032, 362] on input "Friendly Name" at bounding box center [1090, 349] width 195 height 25
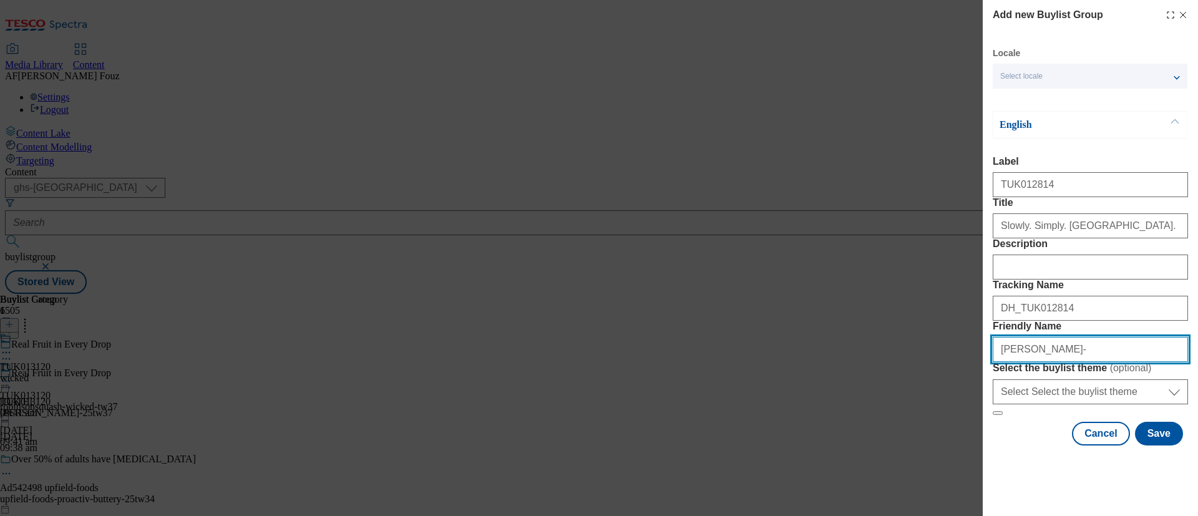
click at [1033, 362] on input "HOVIS-" at bounding box center [1090, 349] width 195 height 25
type input "hovis-25tw34"
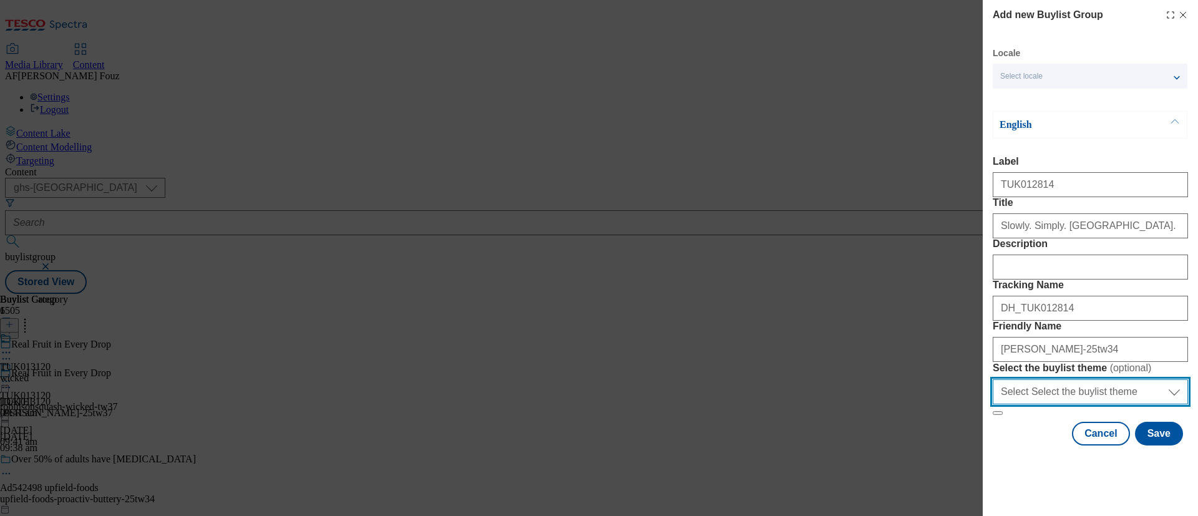
click at [1020, 404] on select "Select Select the buylist theme default fandf" at bounding box center [1090, 391] width 195 height 25
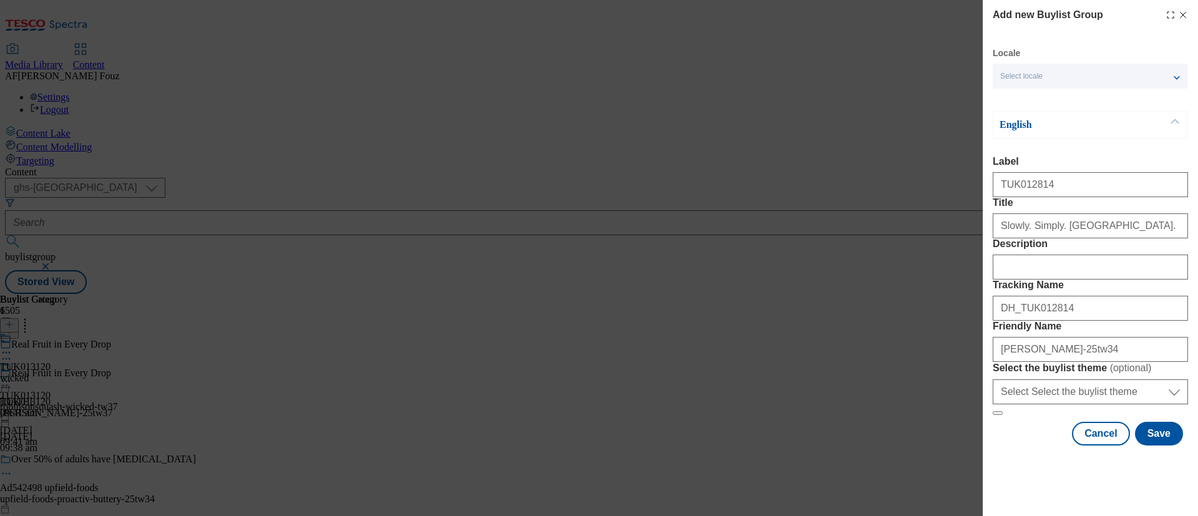
click at [1163, 386] on form "Label TUK012814 Title Slowly. Simply. Sourdough. Description Tracking Name DH_T…" at bounding box center [1090, 286] width 195 height 260
click at [1158, 446] on button "Save" at bounding box center [1159, 434] width 48 height 24
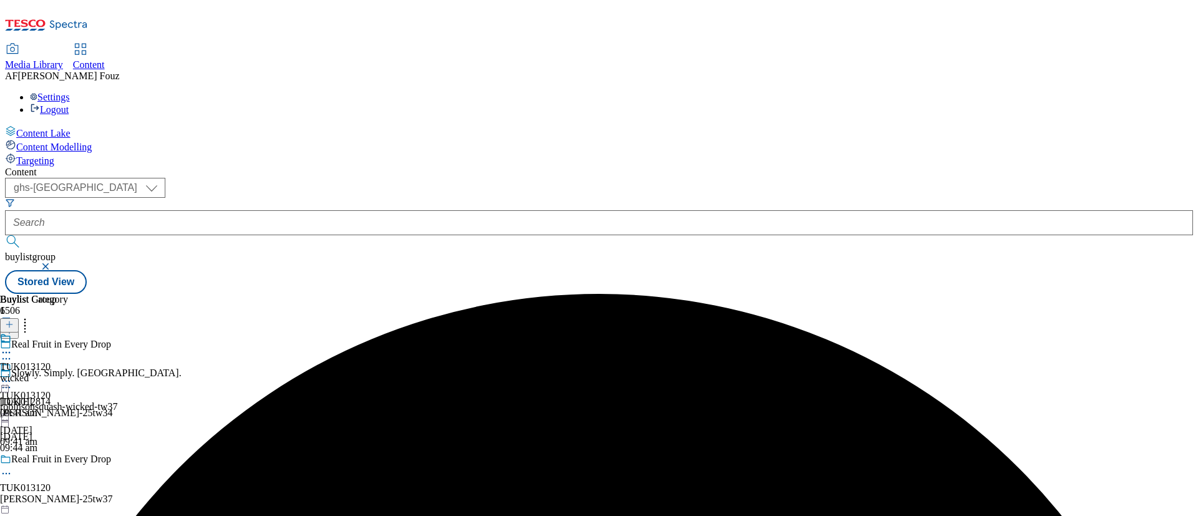
click at [200, 408] on div "hovis-25tw34" at bounding box center [100, 413] width 200 height 11
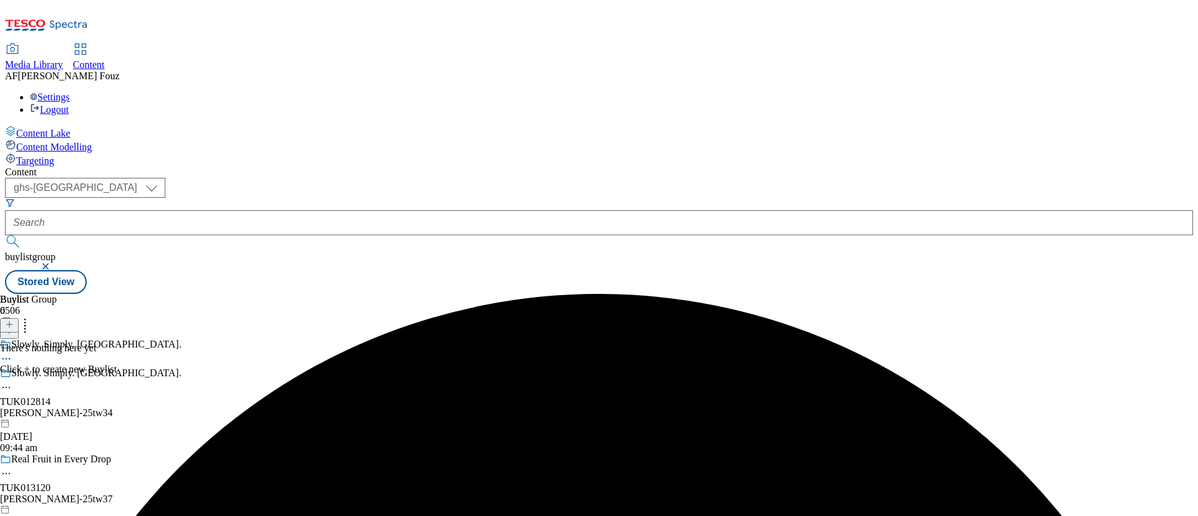
click at [12, 325] on line at bounding box center [9, 325] width 6 height 0
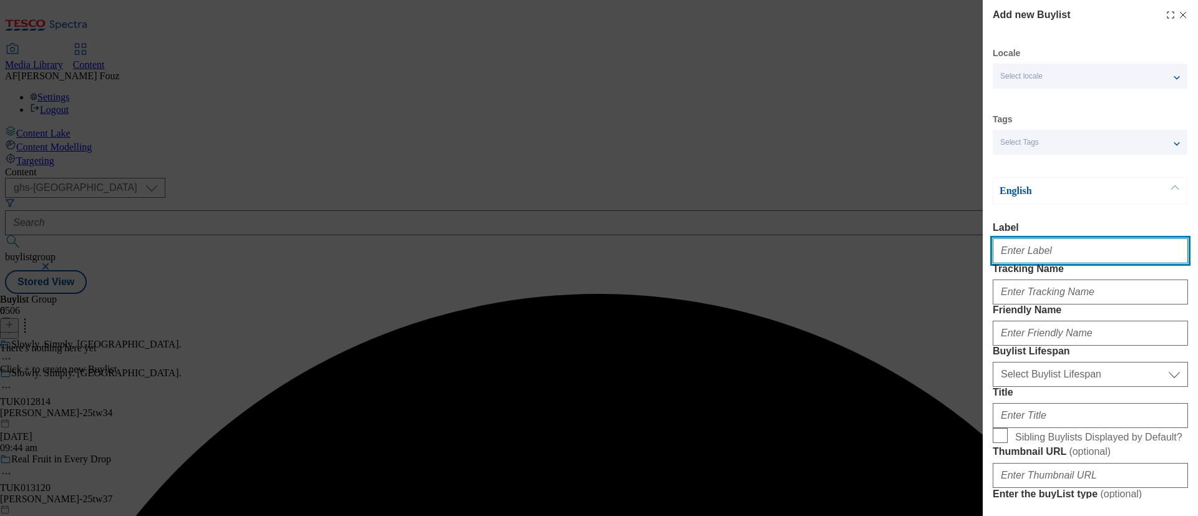
click at [1017, 253] on input "Label" at bounding box center [1090, 250] width 195 height 25
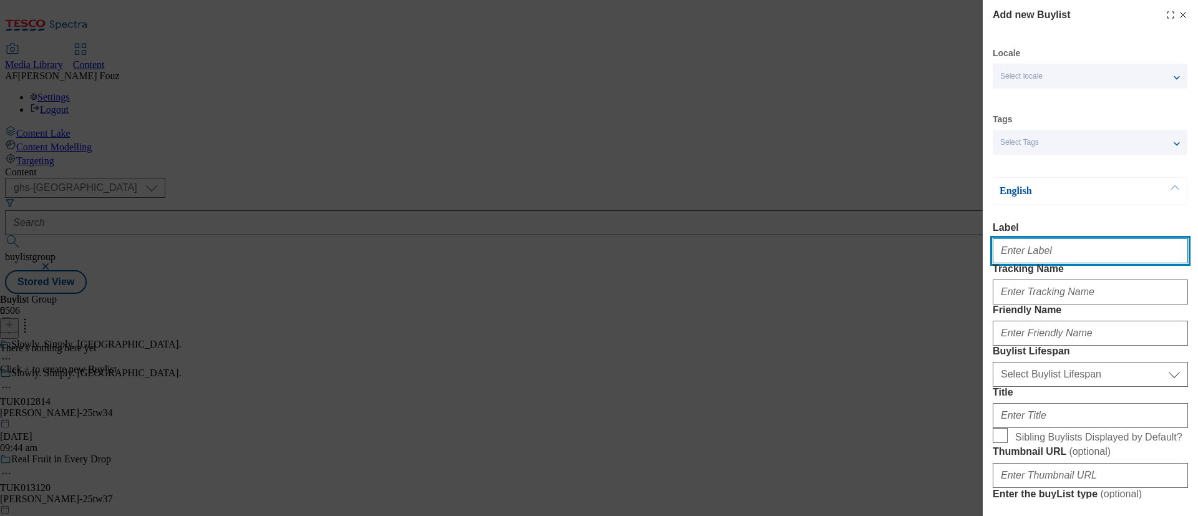
paste input "Slowly. Simply. Sourdough."
type input "Slowly. Simply. Sourdough."
paste input "TUK012814"
type input "TUK012814"
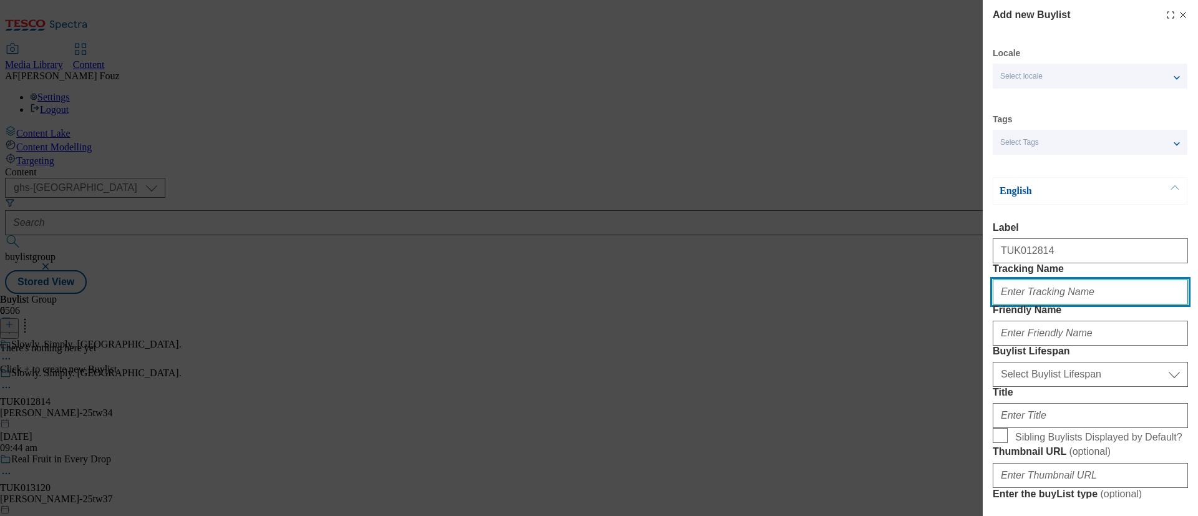
click at [1055, 305] on input "Tracking Name" at bounding box center [1090, 292] width 195 height 25
paste input "TUK012814"
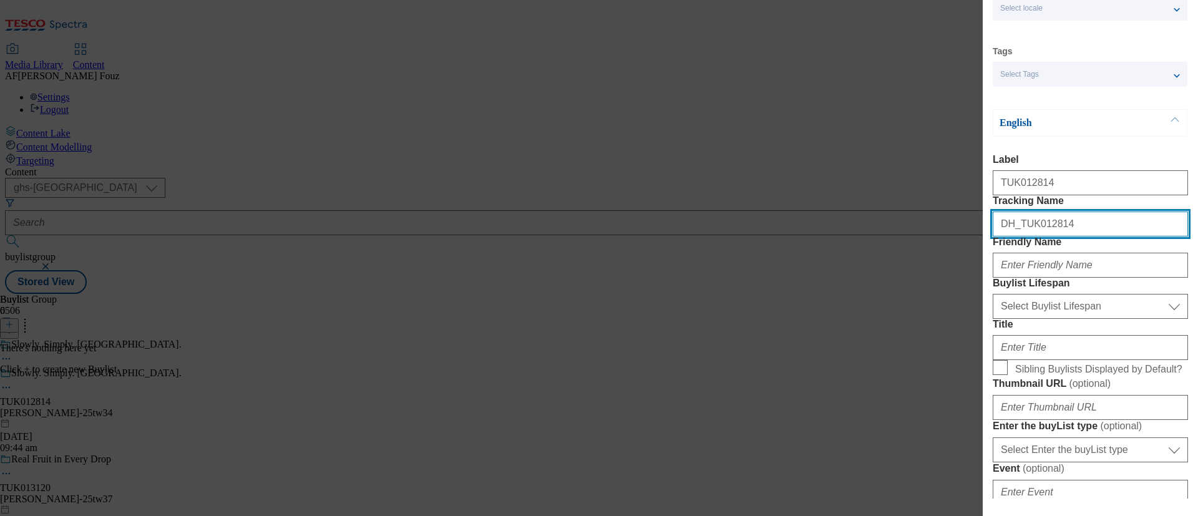
scroll to position [94, 0]
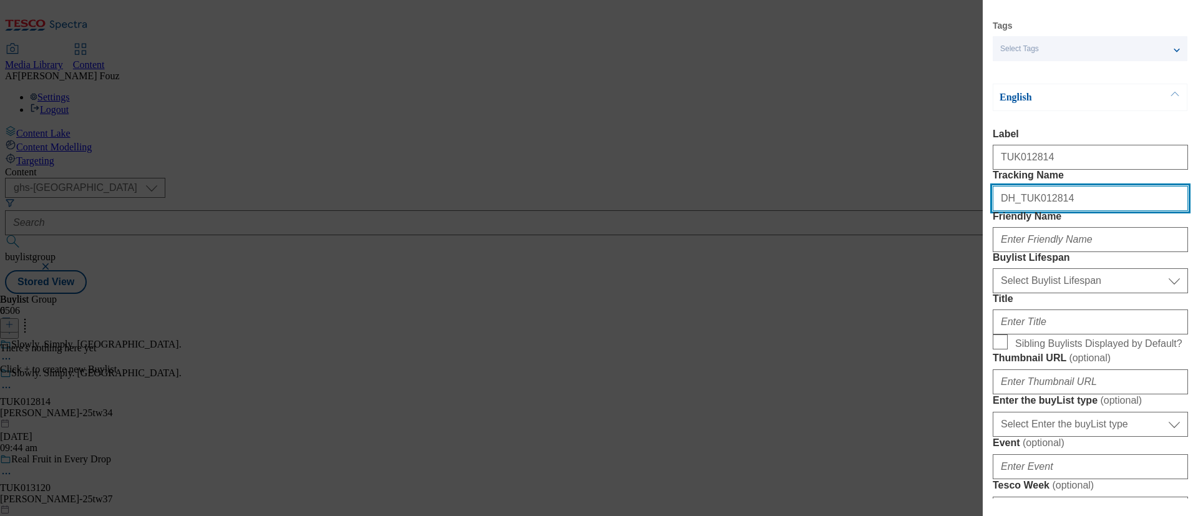
type input "DH_TUK012814"
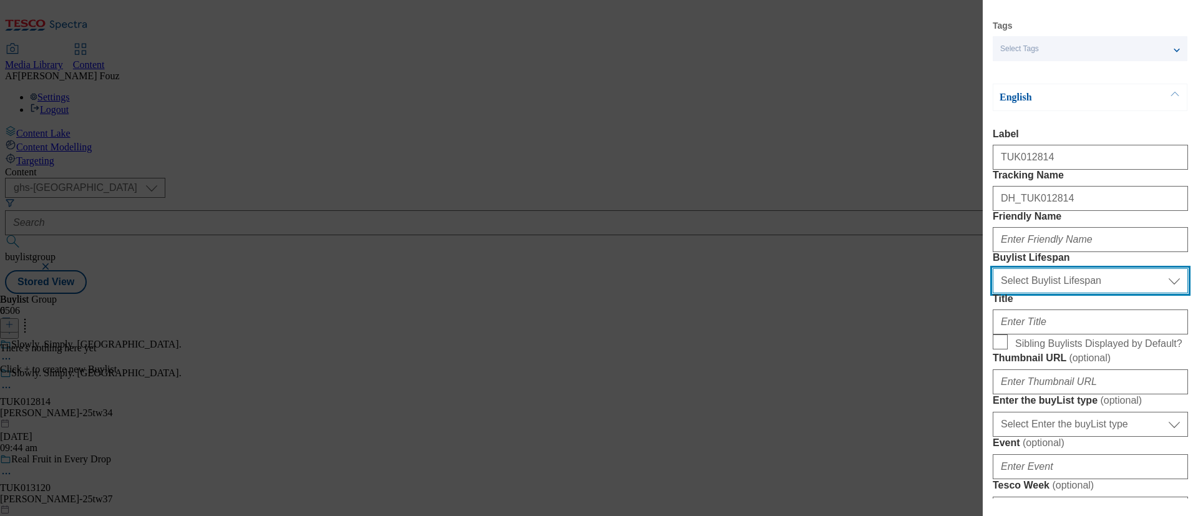
click at [1067, 293] on select "Select Buylist Lifespan evergreen seasonal tactical" at bounding box center [1090, 280] width 195 height 25
select select "tactical"
click at [993, 293] on select "Select Buylist Lifespan evergreen seasonal tactical" at bounding box center [1090, 280] width 195 height 25
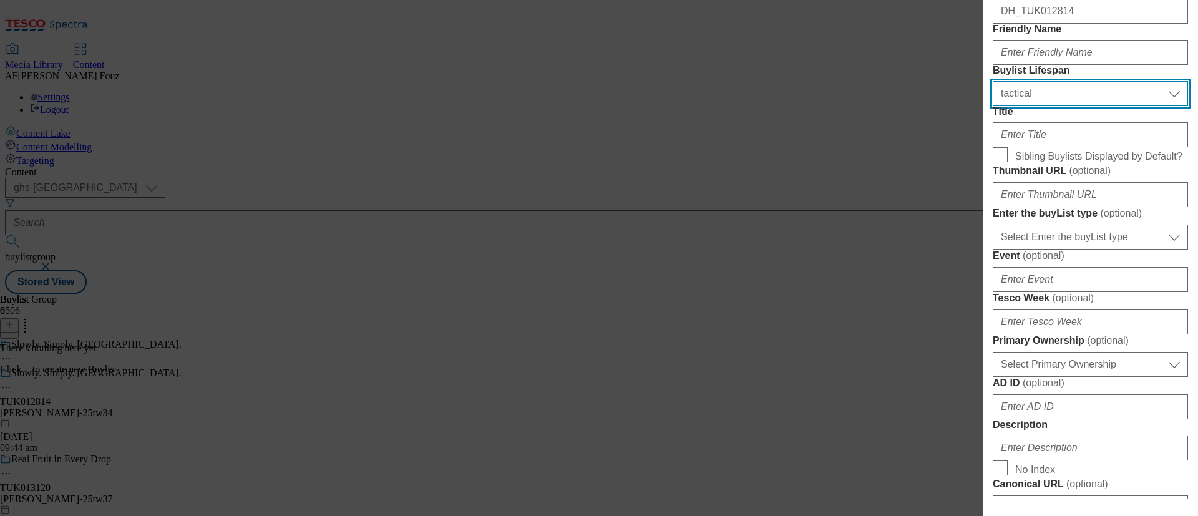
scroll to position [187, 0]
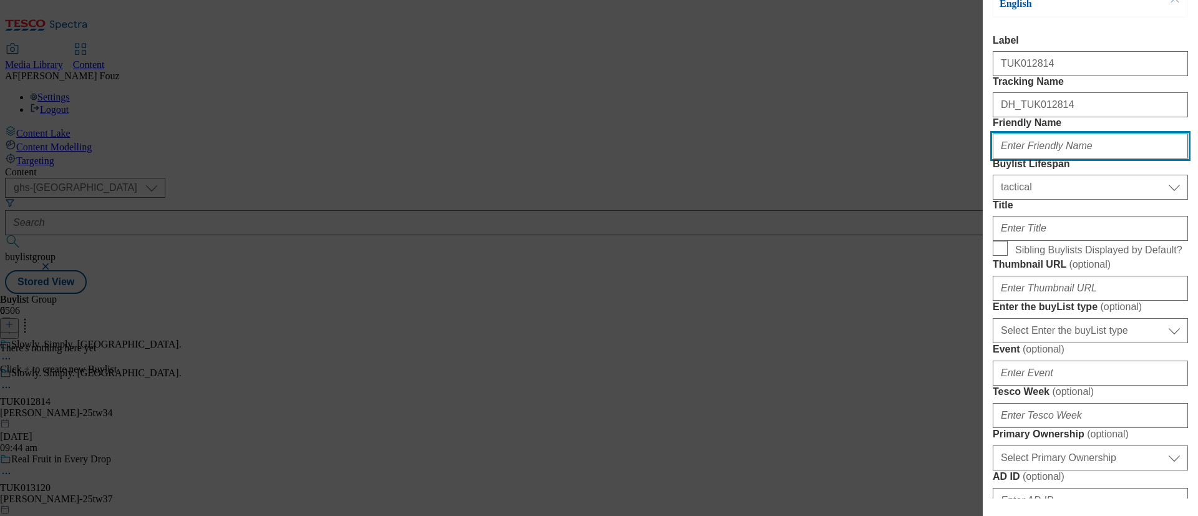
click at [1051, 159] on input "Friendly Name" at bounding box center [1090, 146] width 195 height 25
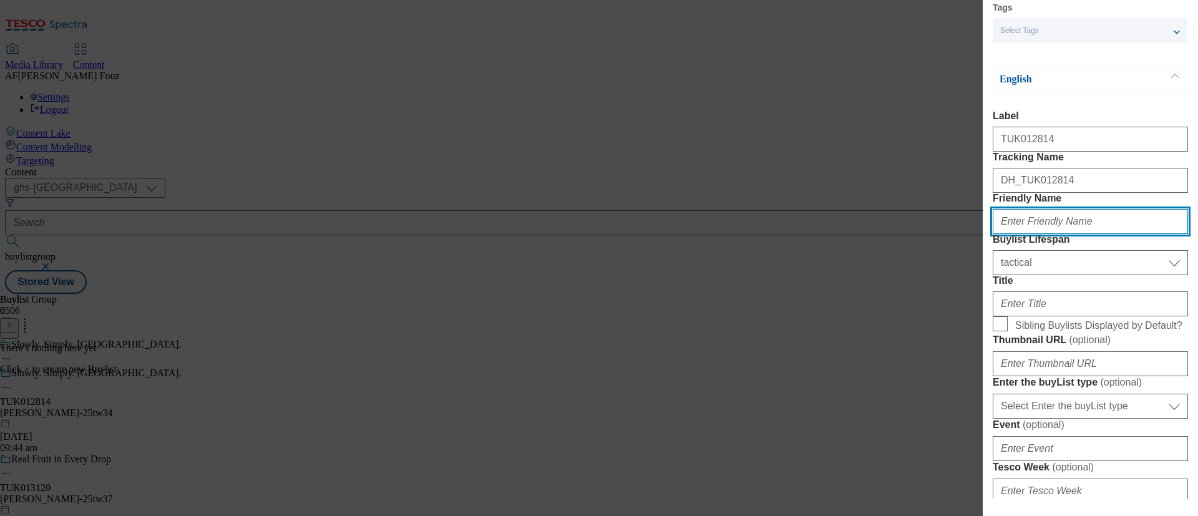
scroll to position [94, 0]
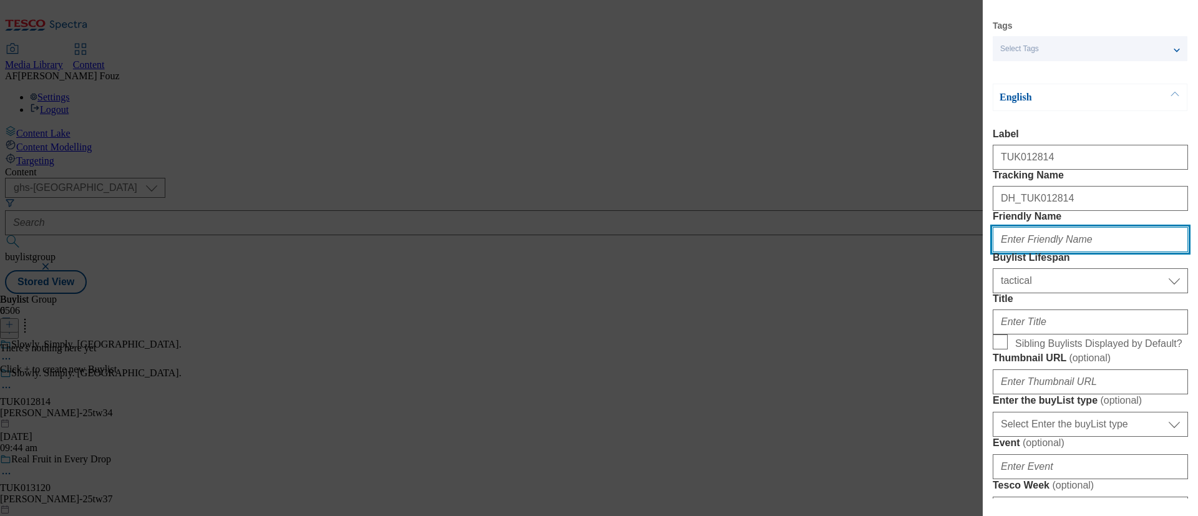
click at [1003, 252] on input "Friendly Name" at bounding box center [1090, 239] width 195 height 25
type input "H"
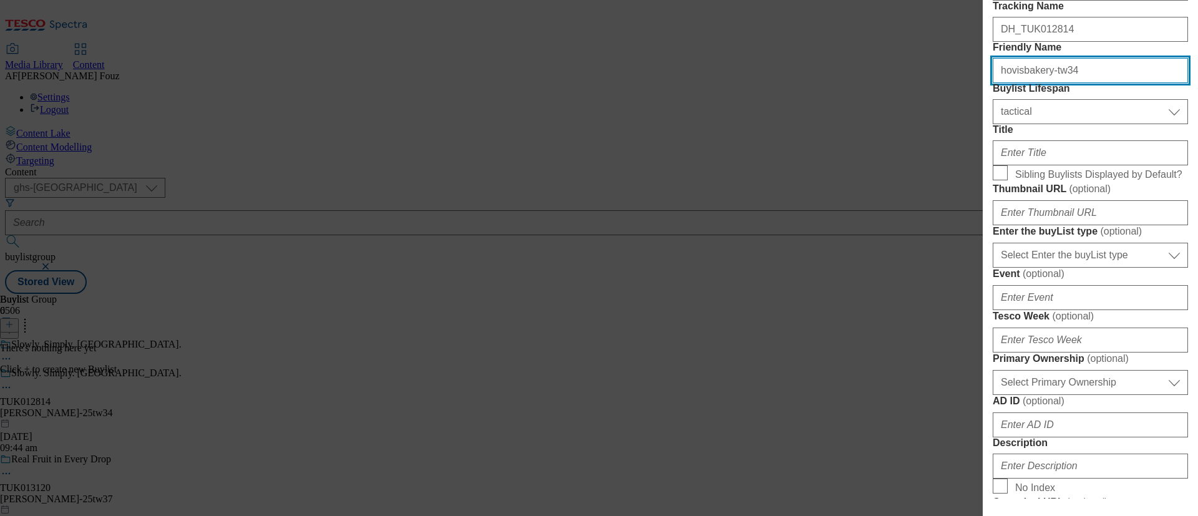
scroll to position [281, 0]
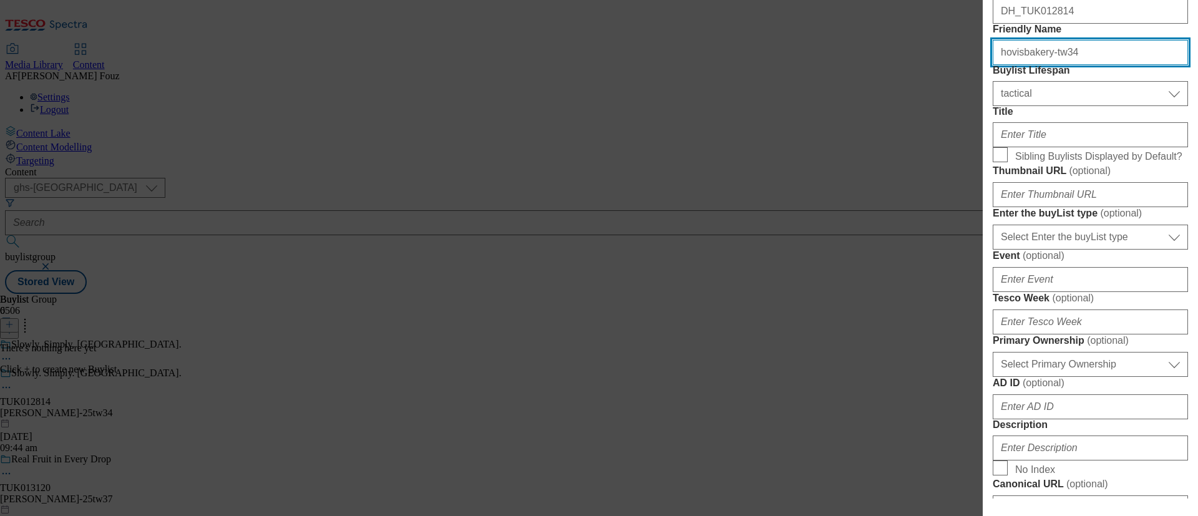
type input "hovisbakery-tw34"
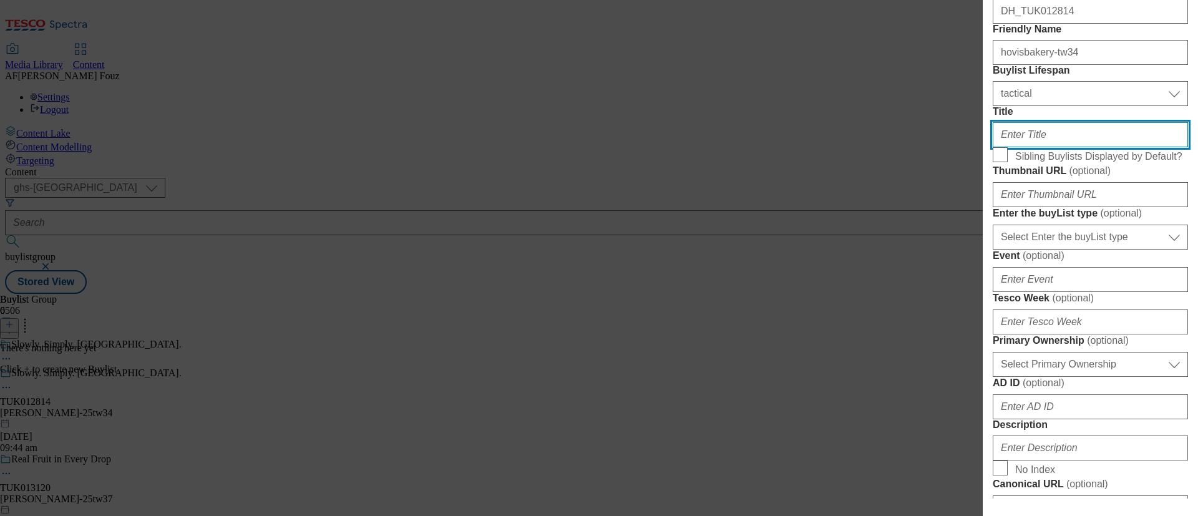
click at [1053, 147] on input "Title" at bounding box center [1090, 134] width 195 height 25
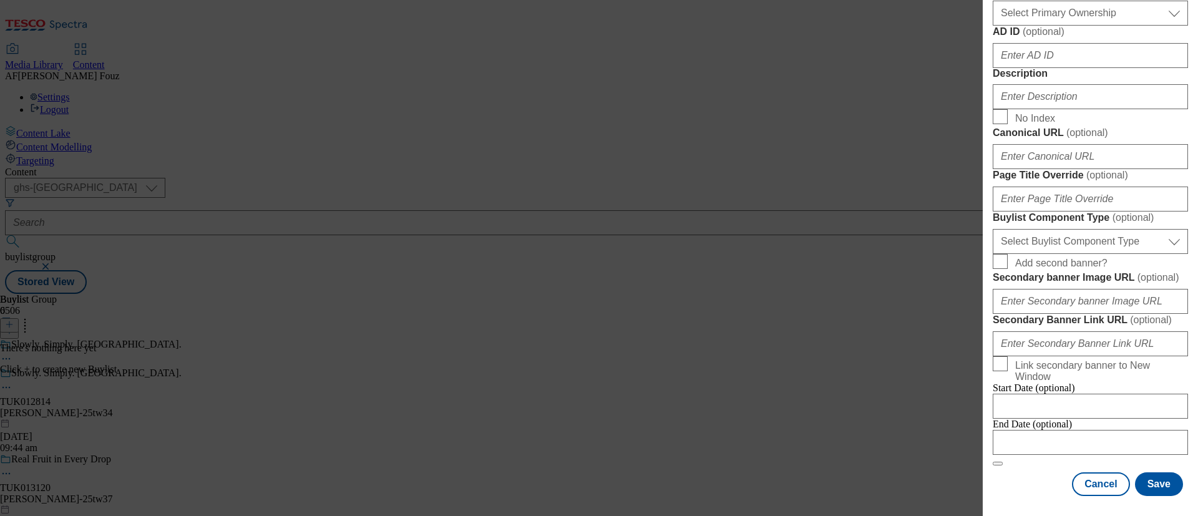
scroll to position [1100, 0]
click at [1058, 430] on input "Modal" at bounding box center [1090, 442] width 195 height 25
select select "2025"
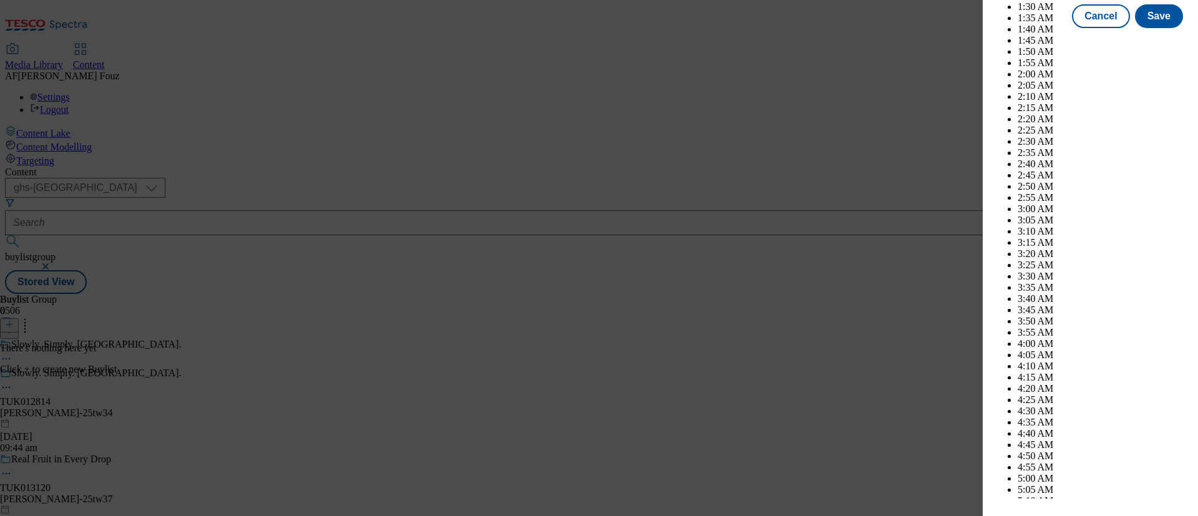
scroll to position [2689, 0]
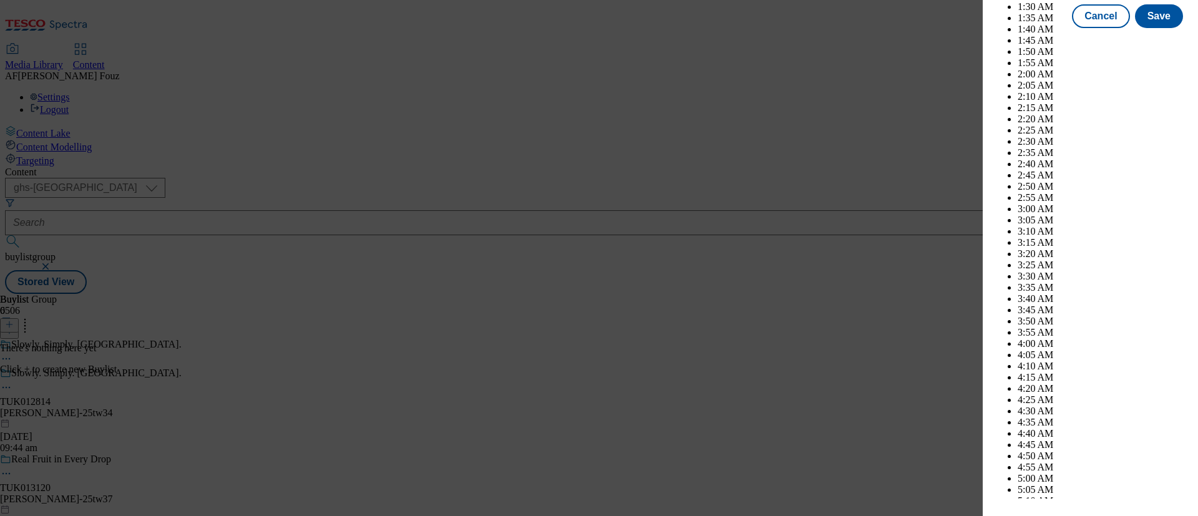
select select "December"
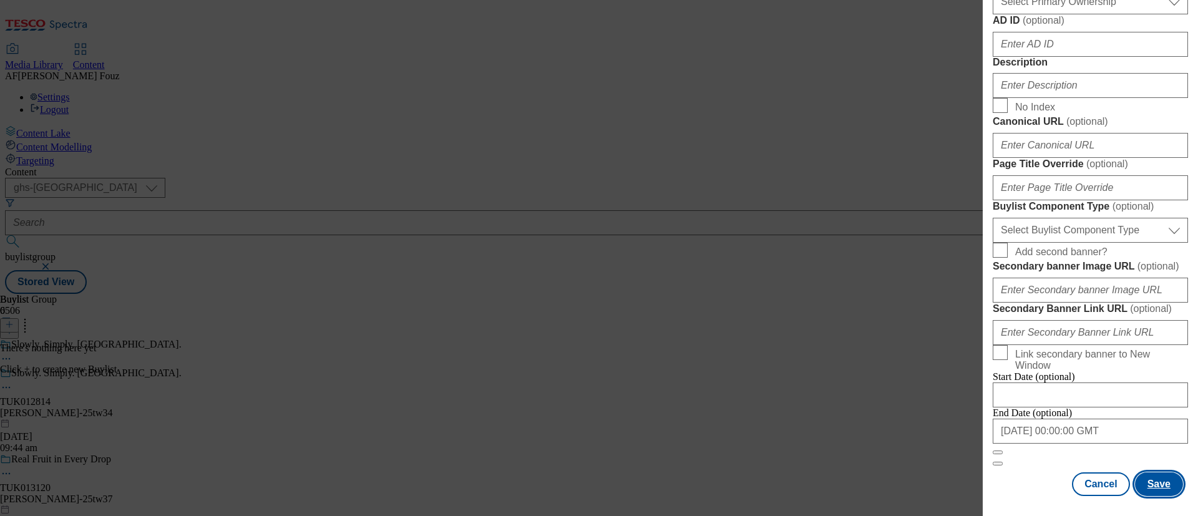
click at [1154, 478] on button "Save" at bounding box center [1159, 484] width 48 height 24
click at [1151, 472] on button "Save" at bounding box center [1159, 484] width 48 height 24
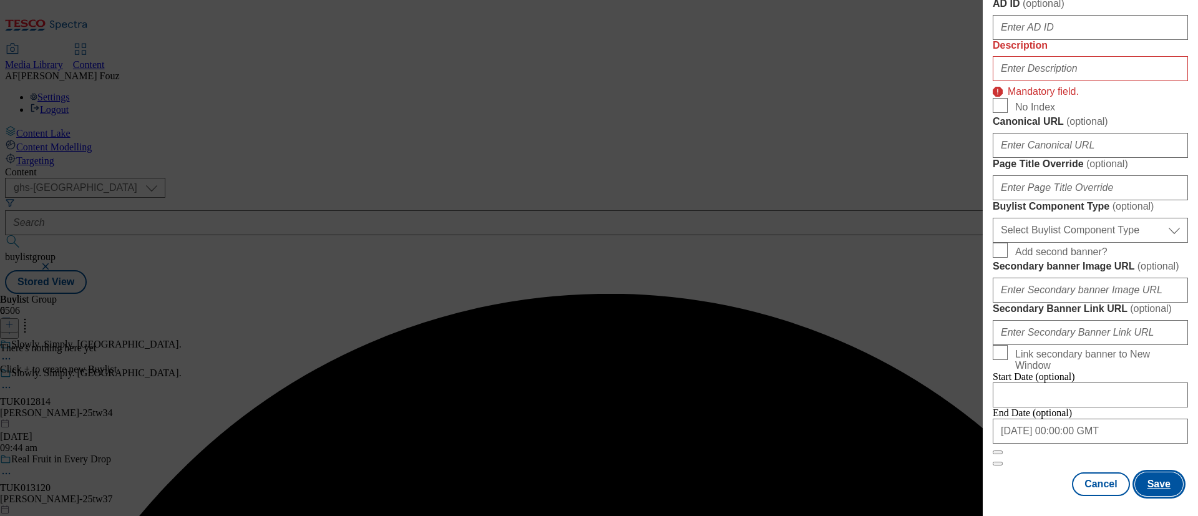
scroll to position [648, 0]
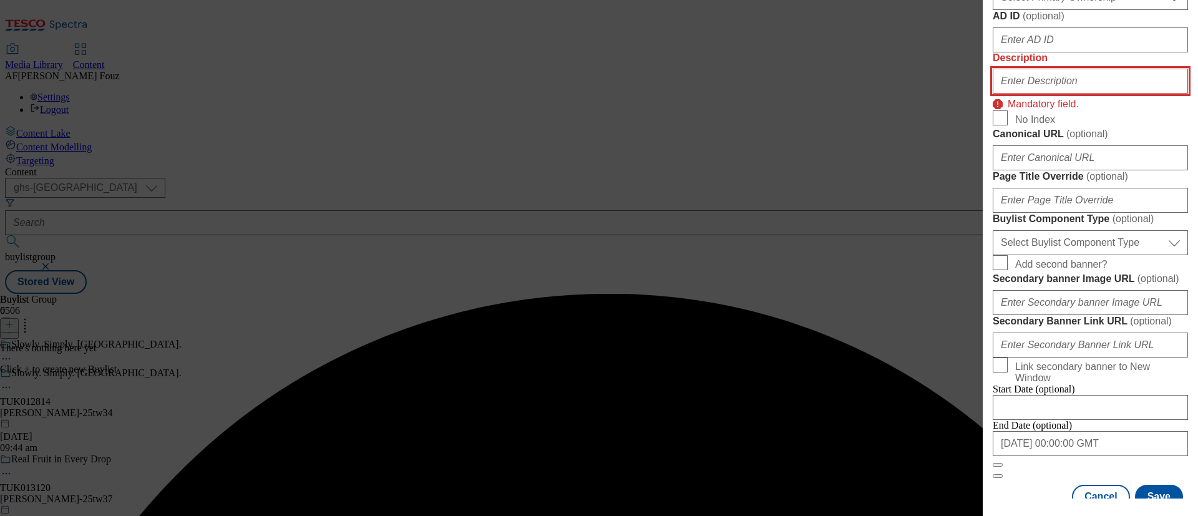
click at [1089, 94] on input "Description" at bounding box center [1090, 81] width 195 height 25
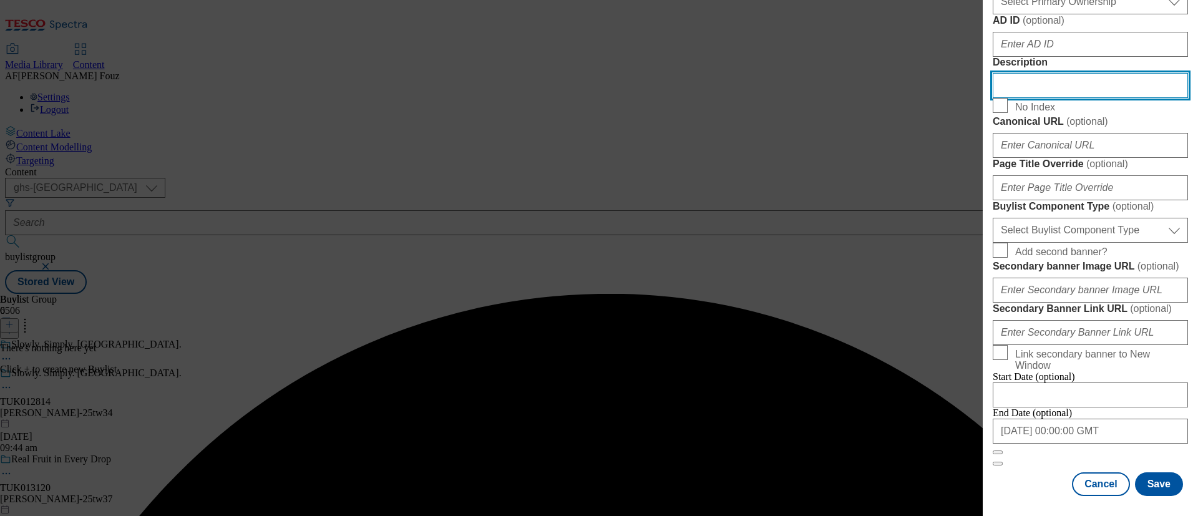
scroll to position [1100, 0]
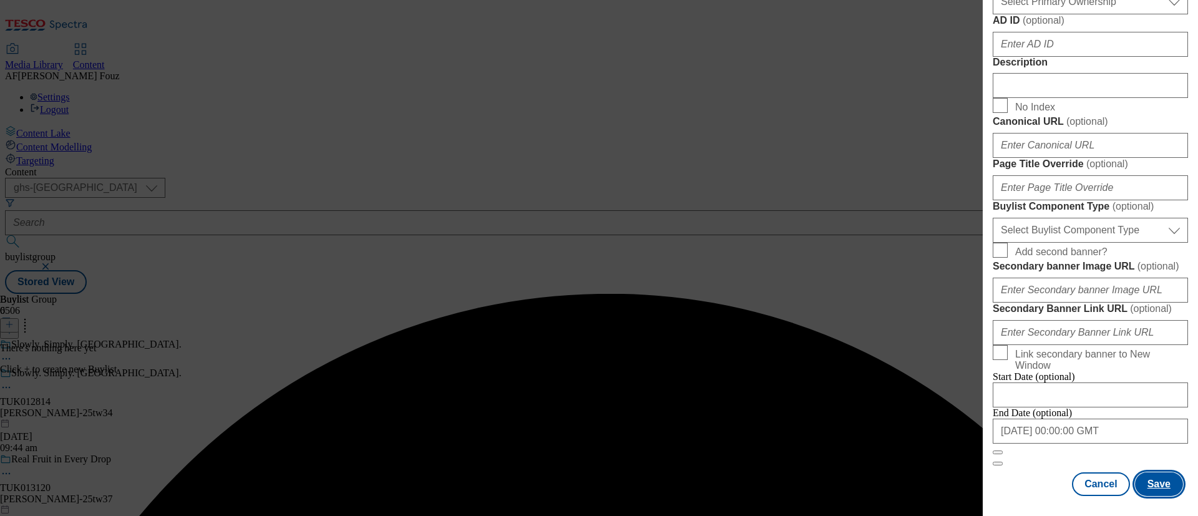
click at [1160, 477] on button "Save" at bounding box center [1159, 484] width 48 height 24
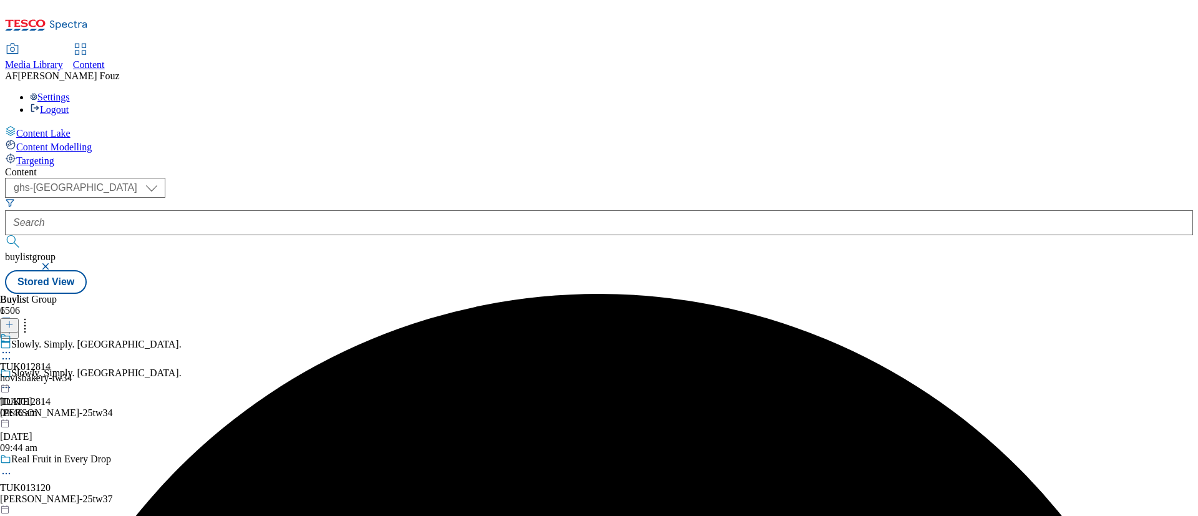
click at [72, 373] on div "hovisbakery-tw34" at bounding box center [36, 378] width 72 height 11
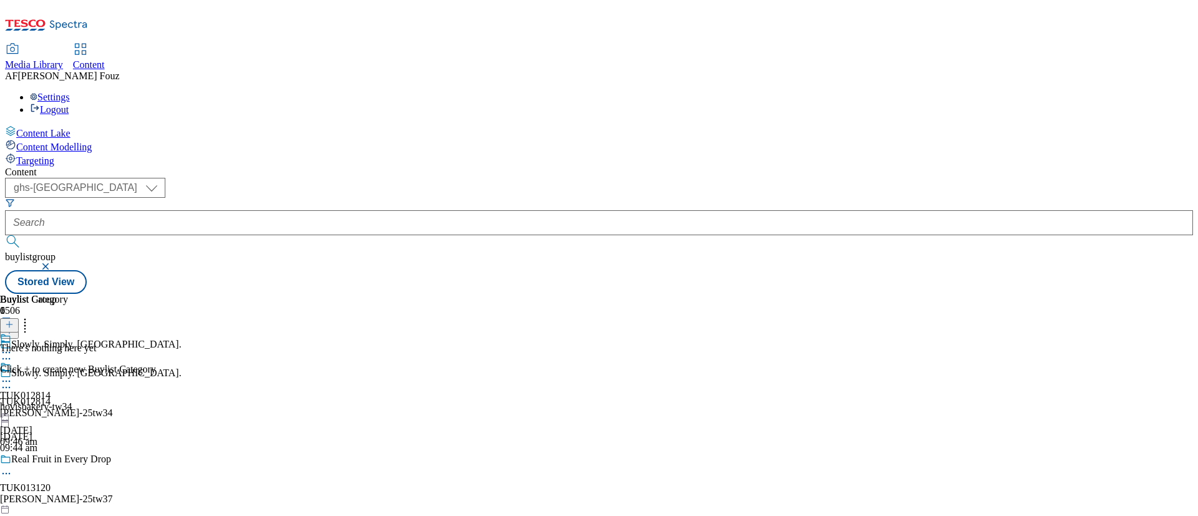
click at [14, 320] on icon at bounding box center [9, 324] width 9 height 9
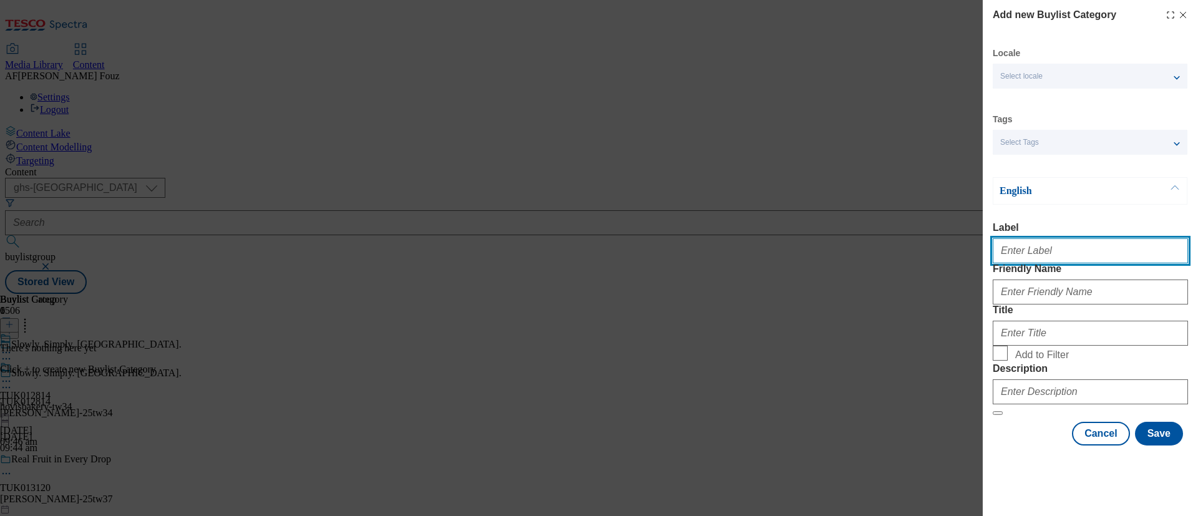
click at [1028, 260] on input "Label" at bounding box center [1090, 250] width 195 height 25
paste input "TUK012814"
type input "TUK012814"
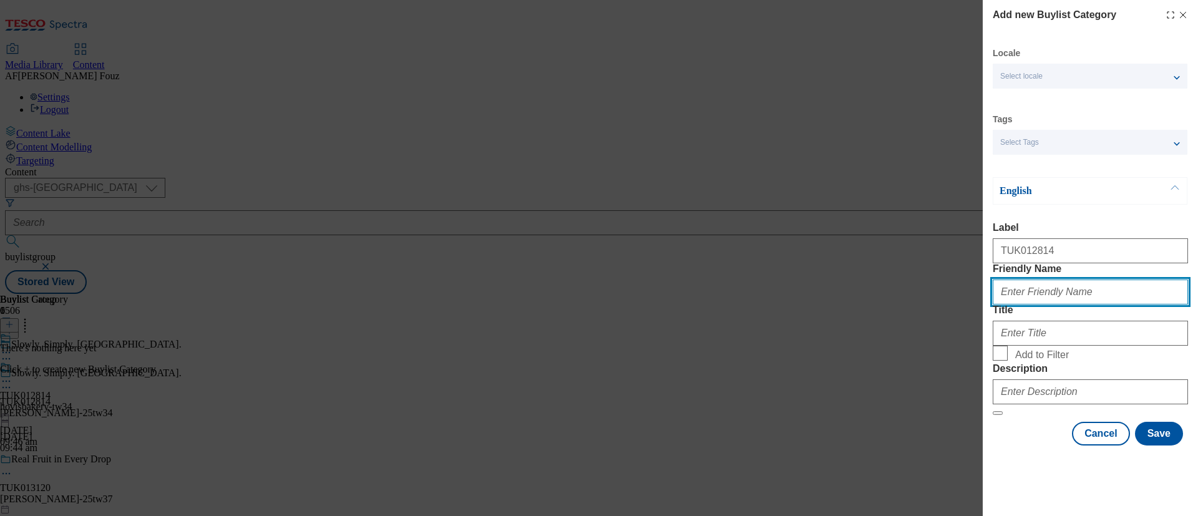
click at [1061, 305] on input "Friendly Name" at bounding box center [1090, 292] width 195 height 25
paste input "Sourdough"
click at [1001, 305] on input "Sourdough" at bounding box center [1090, 292] width 195 height 25
type input "sourdough"
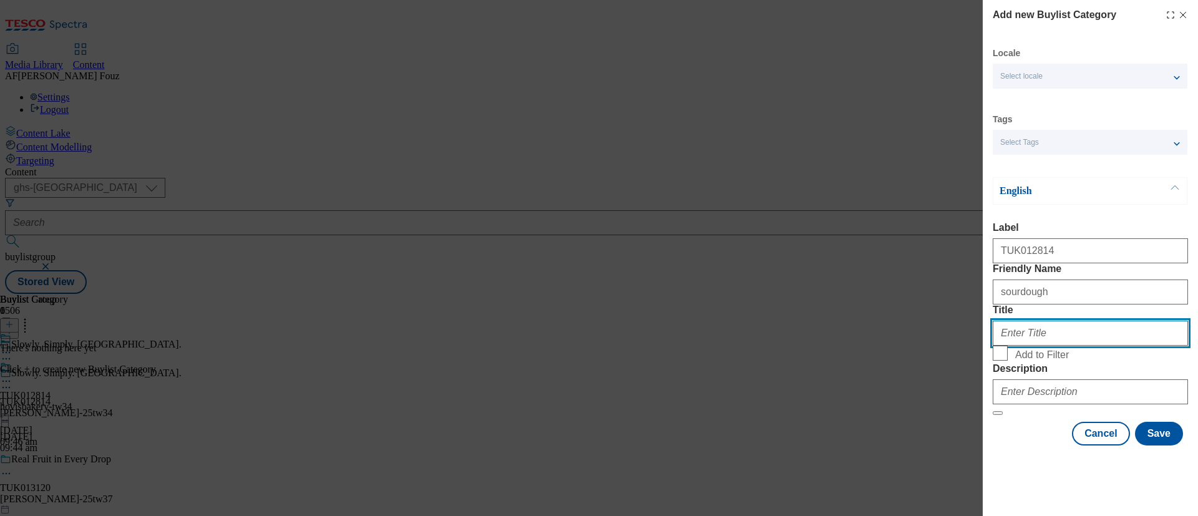
click at [1050, 346] on input "Title" at bounding box center [1090, 333] width 195 height 25
click at [1068, 404] on div "Modal" at bounding box center [1090, 389] width 195 height 30
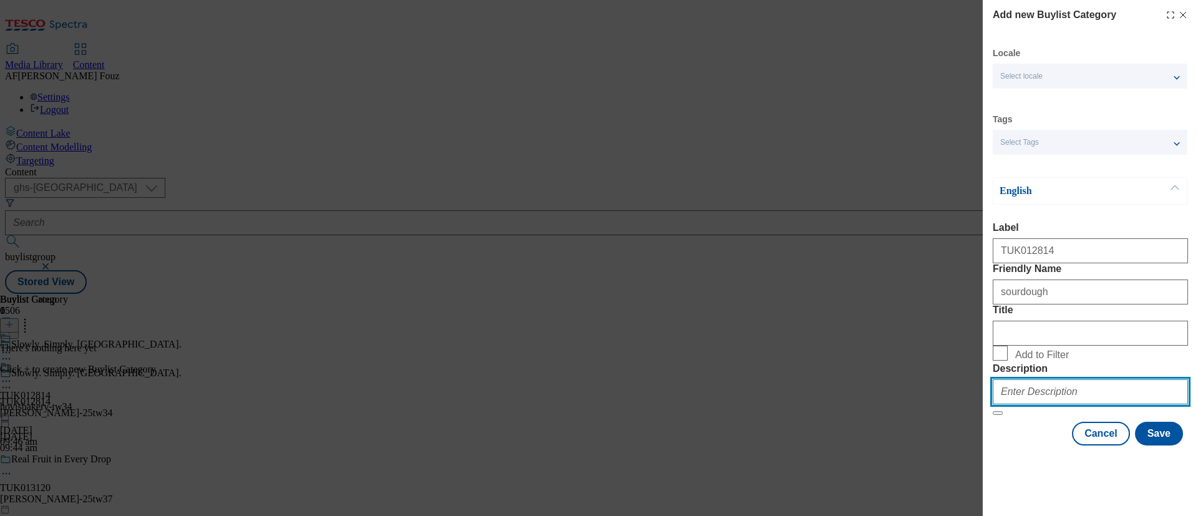
click at [1077, 404] on input "Description" at bounding box center [1090, 391] width 195 height 25
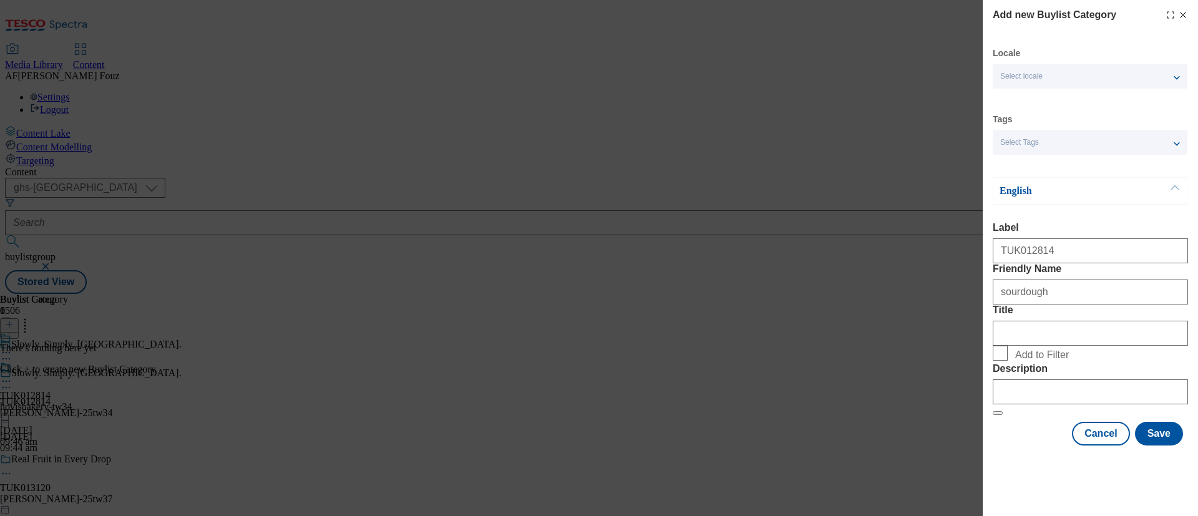
click at [1121, 361] on span "Add to Filter" at bounding box center [1099, 353] width 168 height 15
click at [1008, 361] on input "Add to Filter" at bounding box center [1000, 353] width 15 height 15
checkbox input "true"
click at [1151, 446] on button "Save" at bounding box center [1159, 434] width 48 height 24
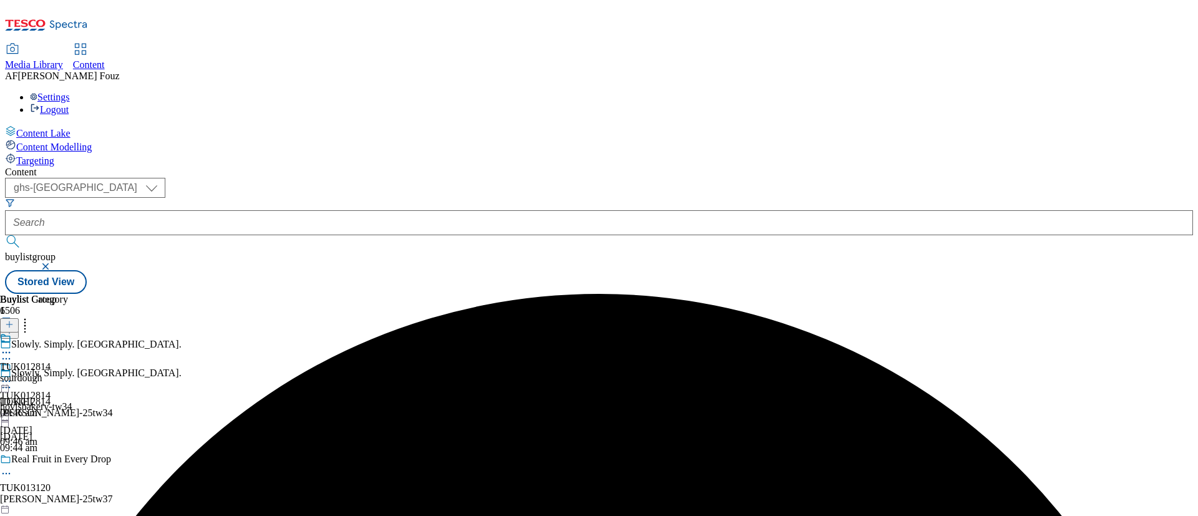
click at [68, 373] on div "sourdough" at bounding box center [34, 378] width 68 height 11
click at [68, 401] on div "sourdough" at bounding box center [34, 406] width 68 height 11
click at [19, 318] on button at bounding box center [9, 325] width 19 height 14
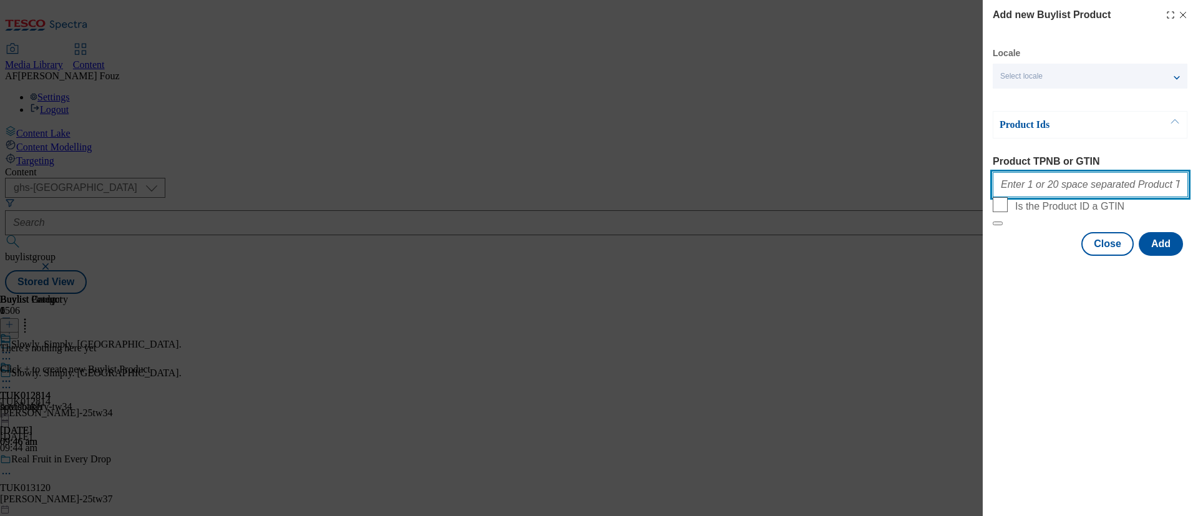
click at [1009, 185] on input "Product TPNB or GTIN" at bounding box center [1090, 184] width 195 height 25
paste input "97223873"
paste input "97015238"
type input "97223873 97015238"
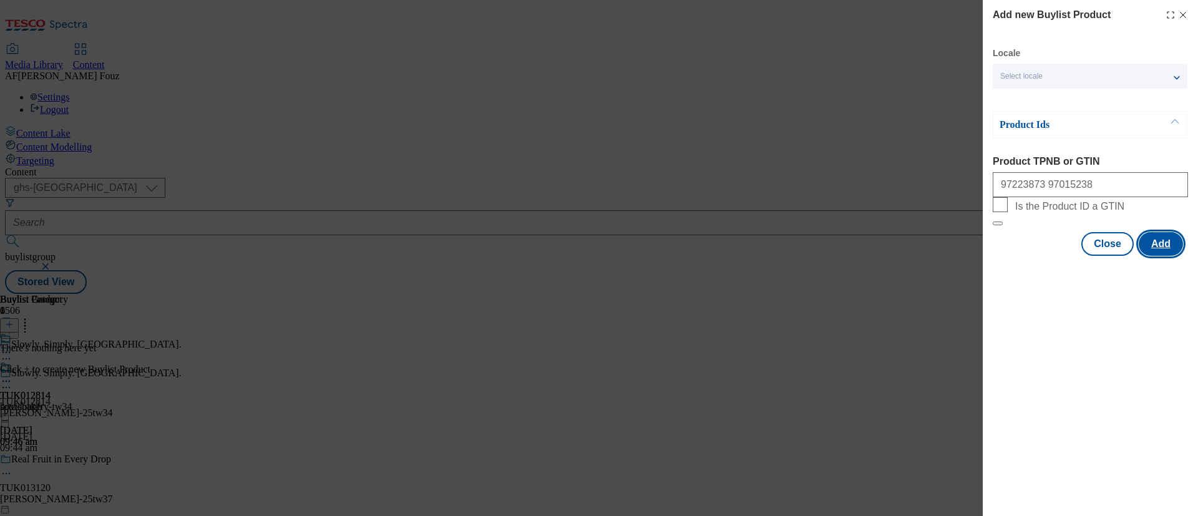
click at [1149, 256] on button "Add" at bounding box center [1161, 244] width 44 height 24
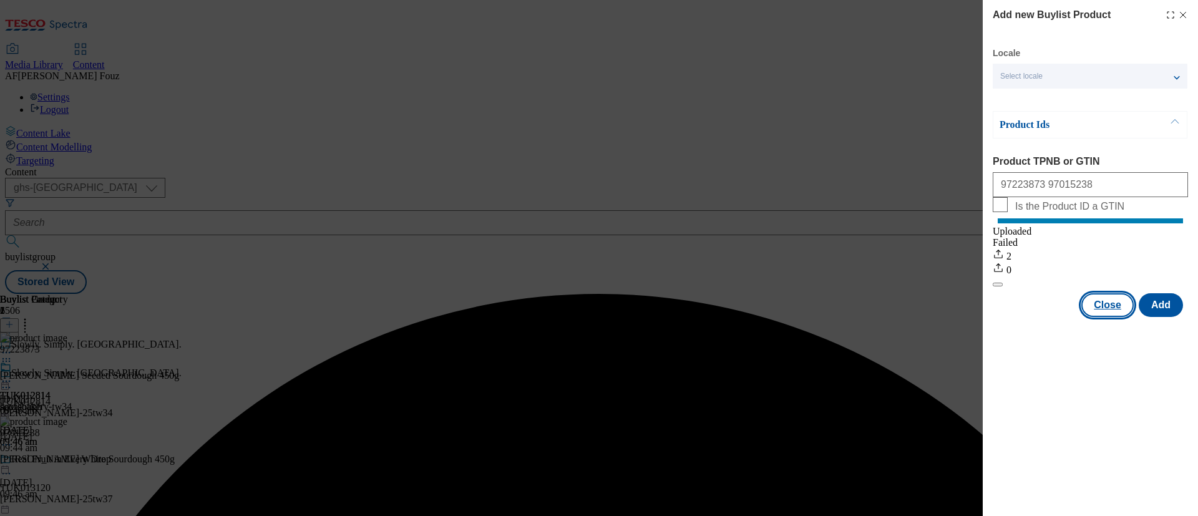
click at [1125, 317] on button "Close" at bounding box center [1108, 305] width 52 height 24
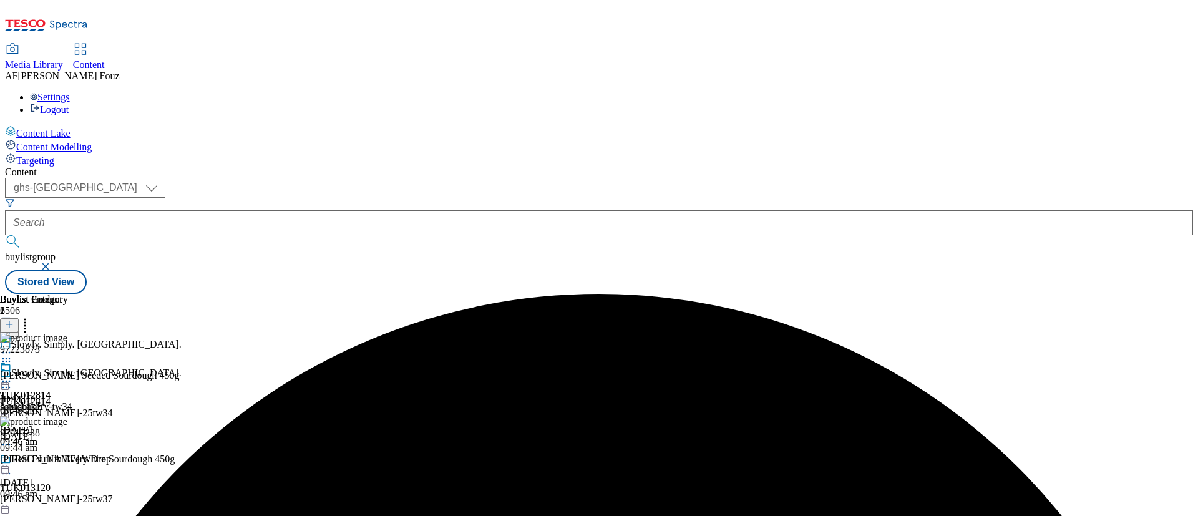
click at [12, 375] on icon at bounding box center [6, 381] width 12 height 12
click at [68, 461] on span "Preview" at bounding box center [53, 465] width 29 height 9
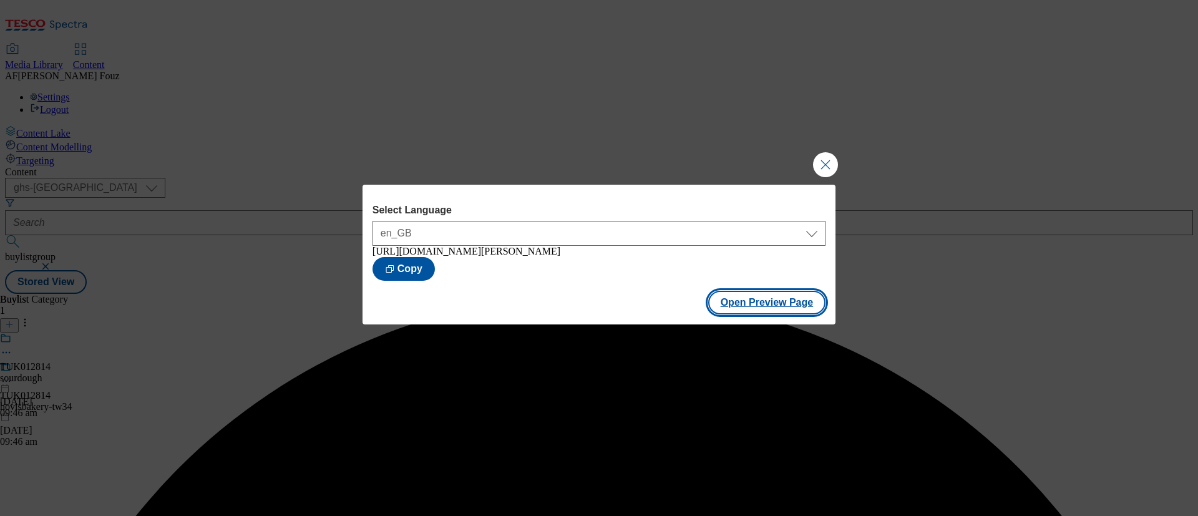
click at [771, 307] on button "Open Preview Page" at bounding box center [767, 303] width 118 height 24
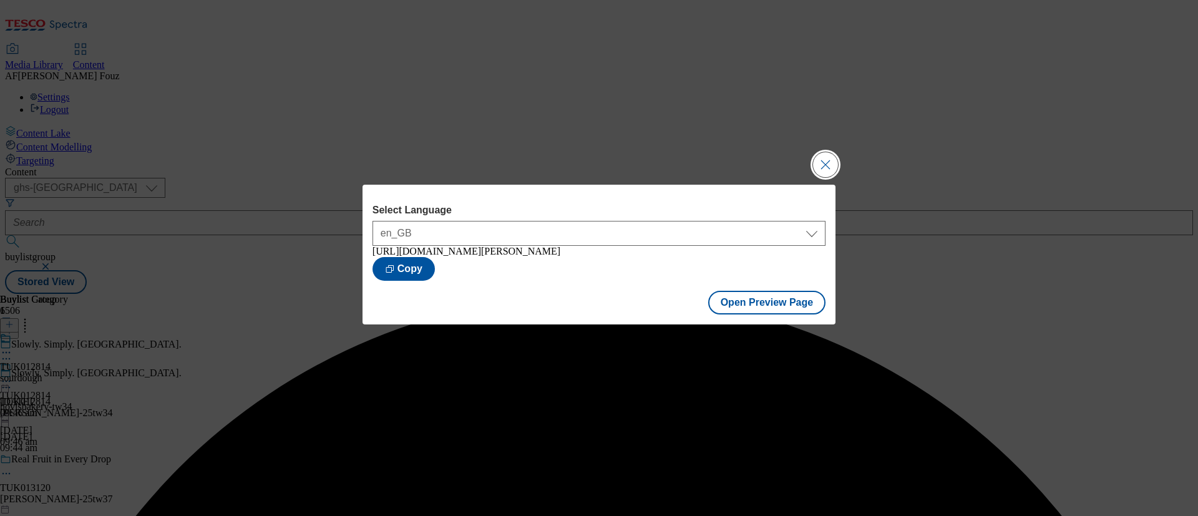
click at [834, 164] on button "Close Modal" at bounding box center [825, 164] width 25 height 25
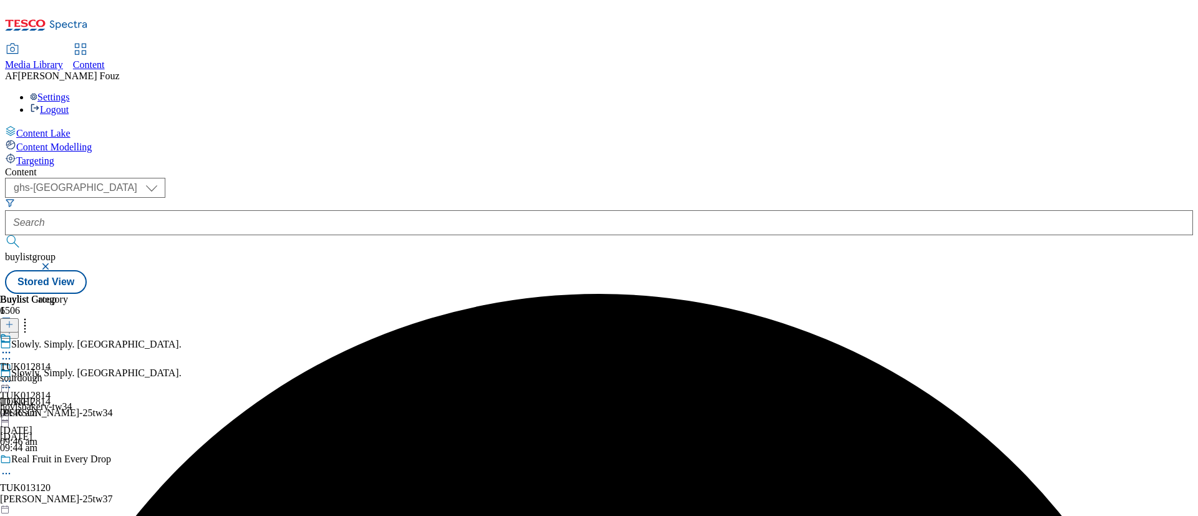
click at [72, 375] on div at bounding box center [36, 382] width 72 height 15
click at [109, 501] on li "Publish" at bounding box center [67, 508] width 84 height 14
click at [12, 375] on icon at bounding box center [6, 381] width 12 height 12
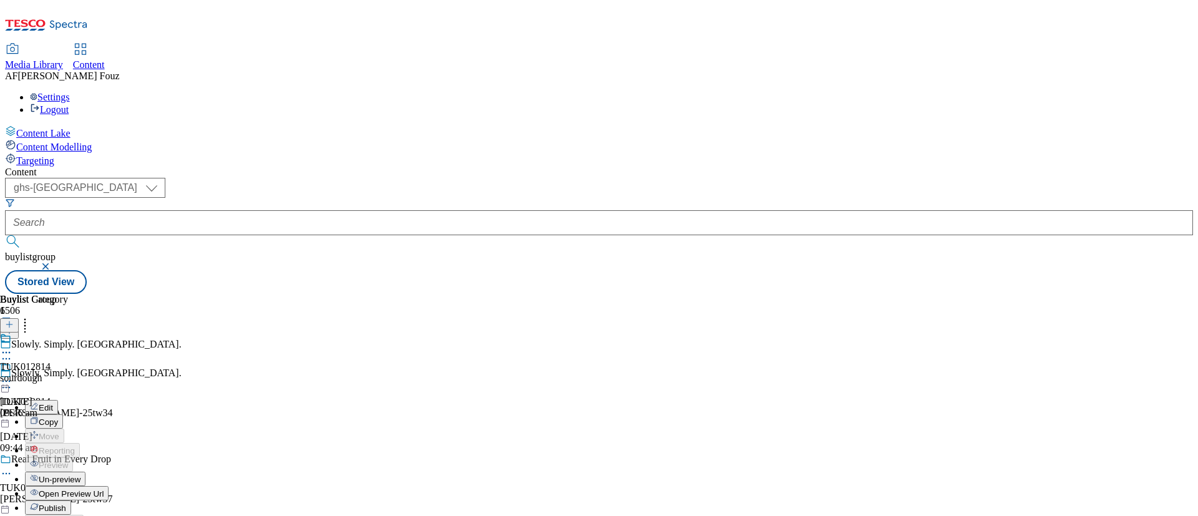
click at [66, 504] on span "Publish" at bounding box center [52, 508] width 27 height 9
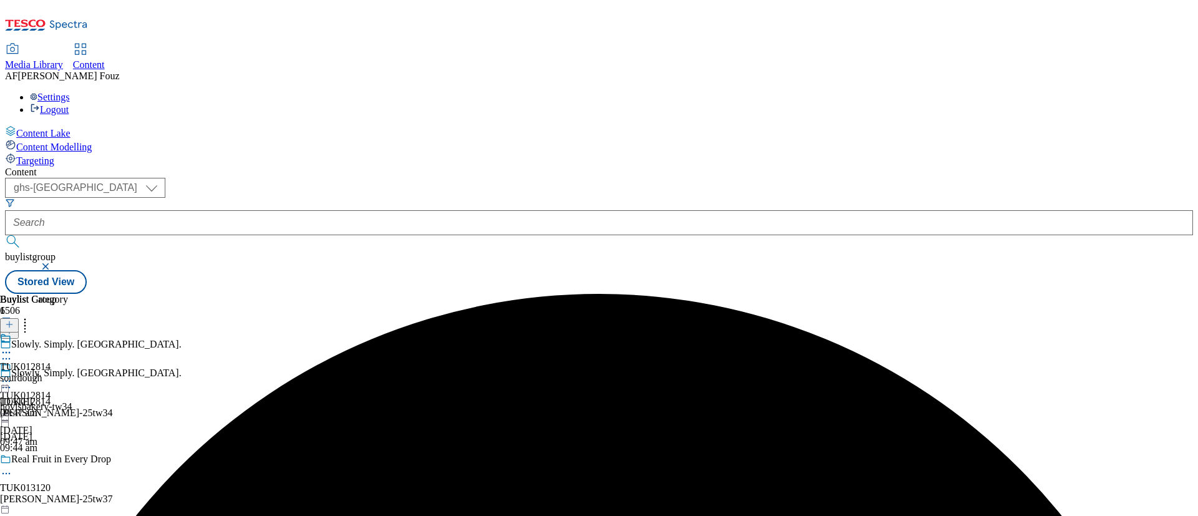
click at [72, 361] on div "TUK012814 hovisbakery-tw34 13 Oct 2025 09:47 am" at bounding box center [36, 404] width 72 height 86
click at [12, 375] on icon at bounding box center [6, 381] width 12 height 12
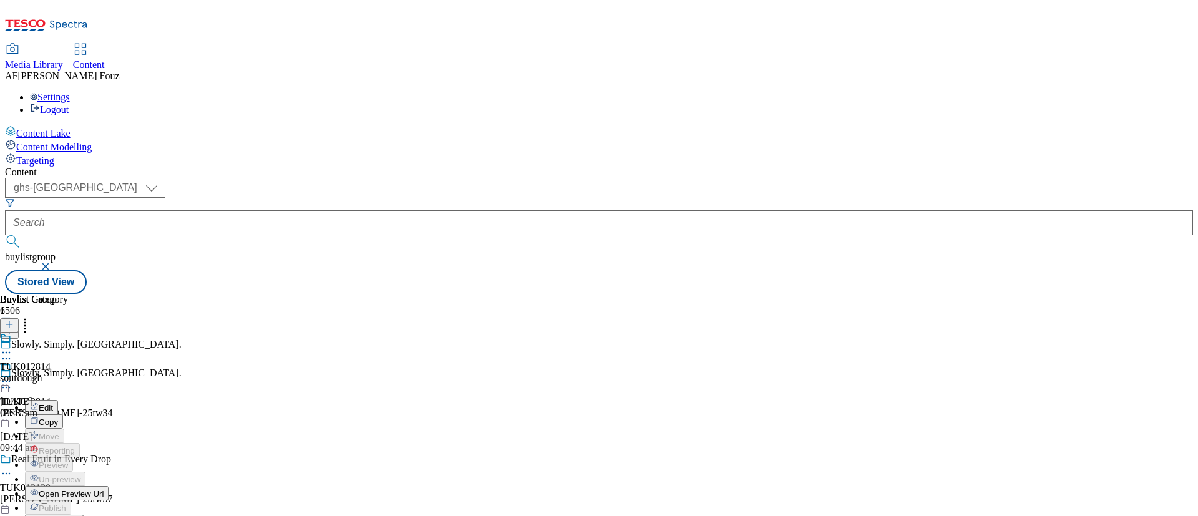
click at [58, 400] on button "Edit" at bounding box center [41, 407] width 33 height 14
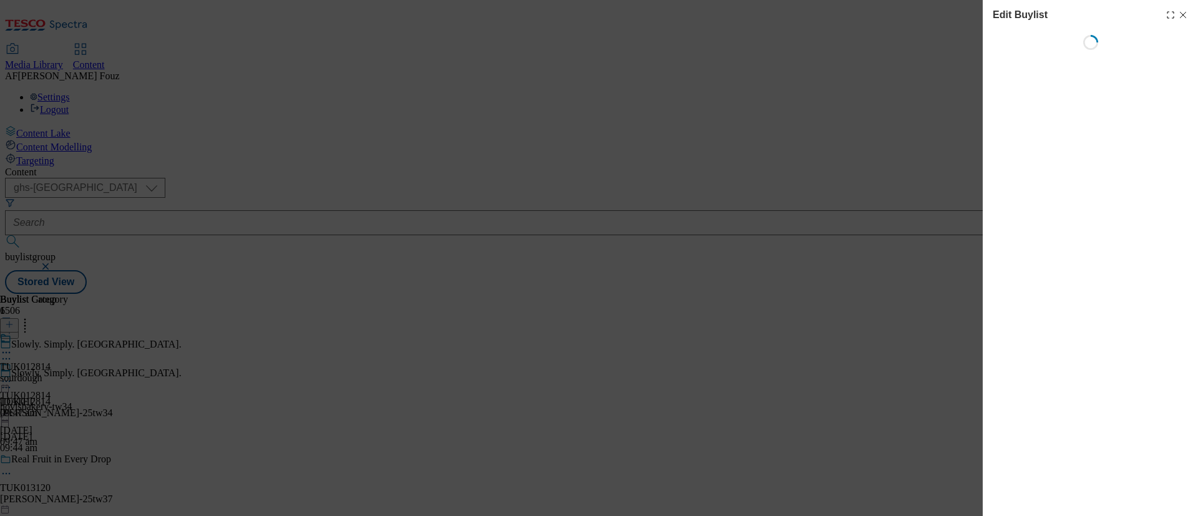
select select "tactical"
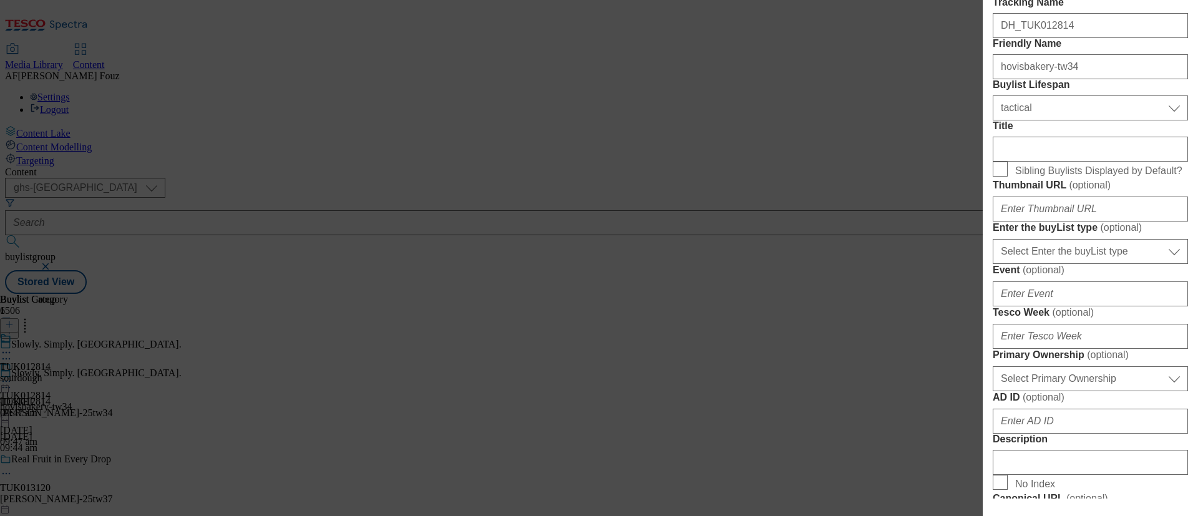
scroll to position [374, 0]
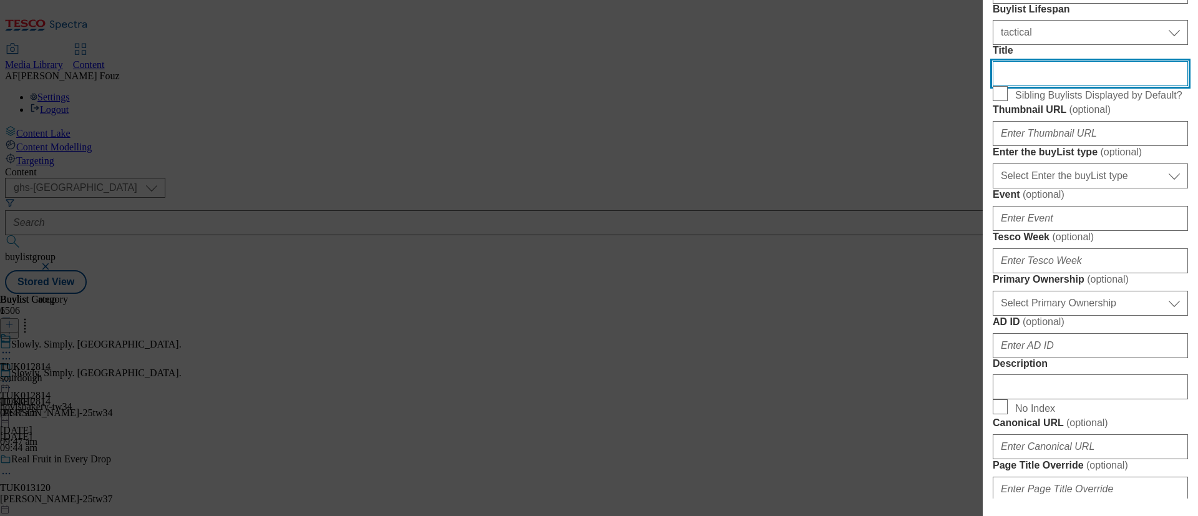
click at [1048, 86] on input "Title" at bounding box center [1090, 73] width 195 height 25
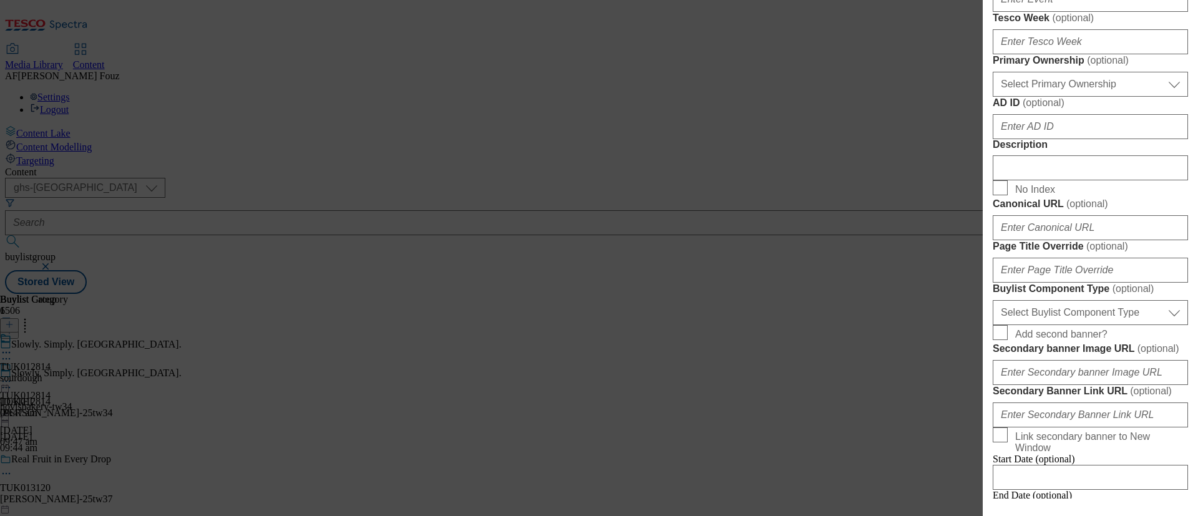
scroll to position [313, 0]
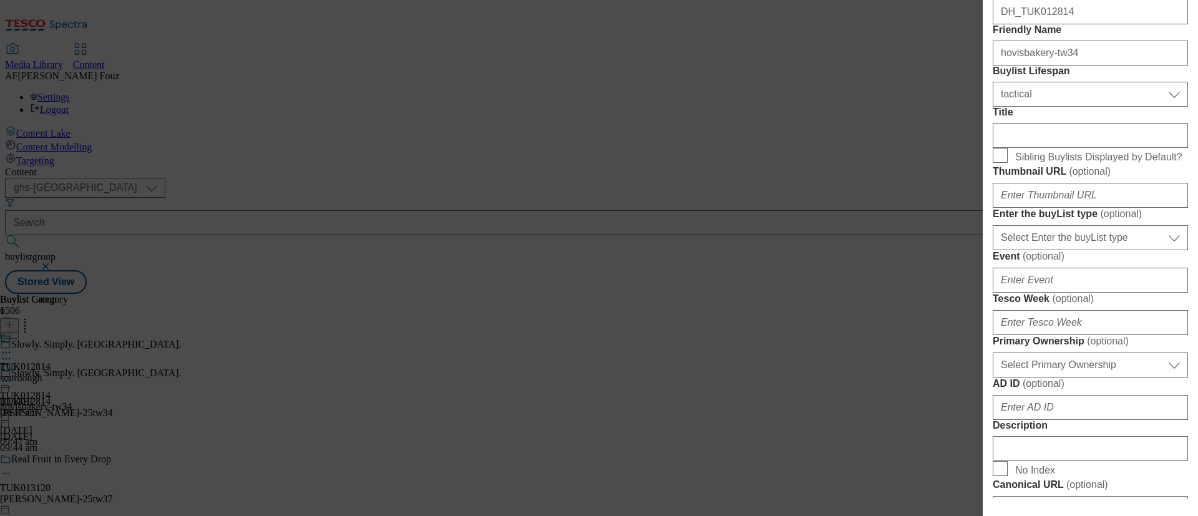
click at [751, 293] on div "Edit Buylist Locale Select locale English Welsh Tags 1 tags selected fnf market…" at bounding box center [599, 258] width 1198 height 516
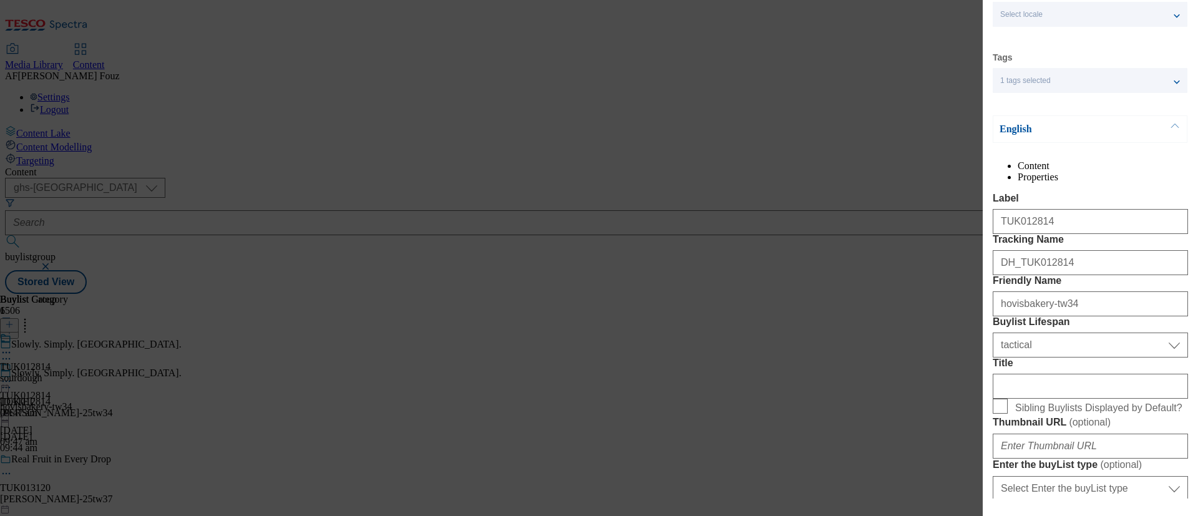
scroll to position [0, 0]
